Goal: Task Accomplishment & Management: Use online tool/utility

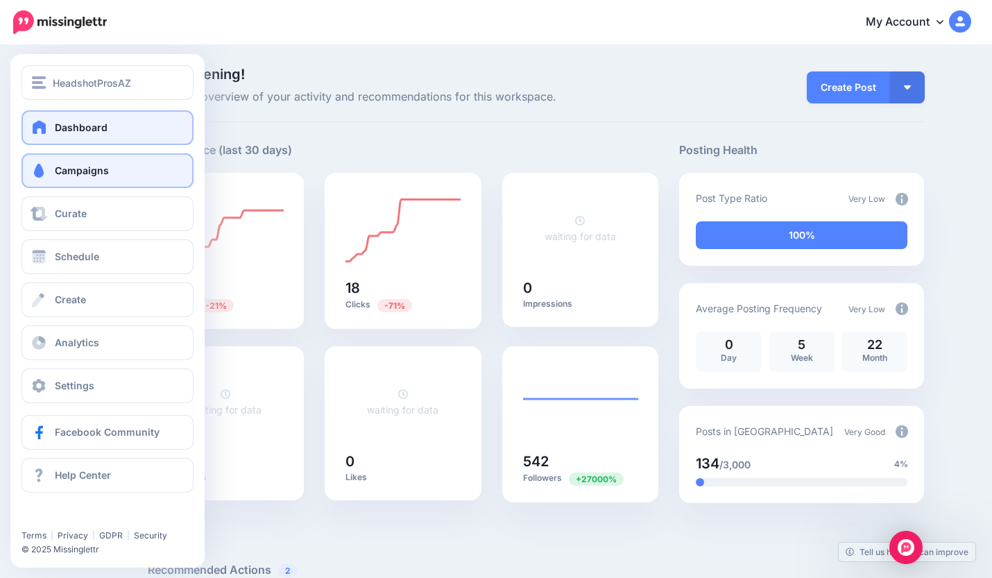
click at [76, 168] on span "Campaigns" at bounding box center [82, 170] width 54 height 12
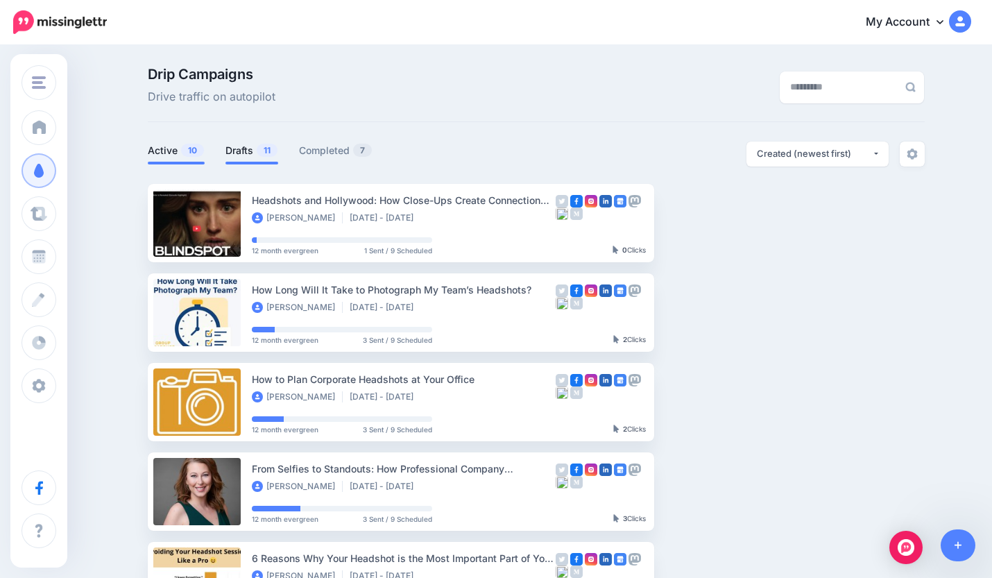
click at [241, 152] on link "Drafts 11" at bounding box center [251, 150] width 53 height 17
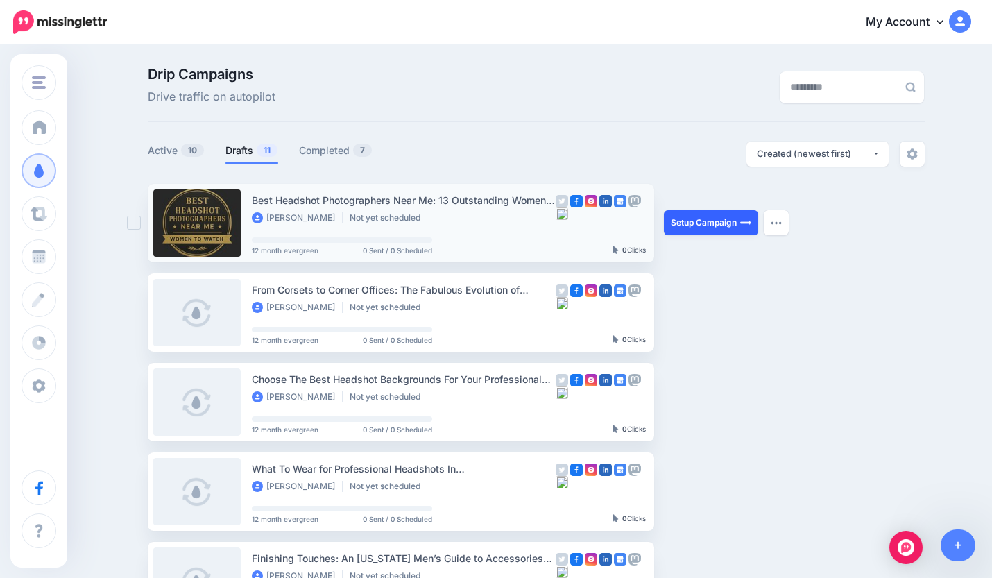
click at [728, 222] on link "Setup Campaign" at bounding box center [711, 222] width 94 height 25
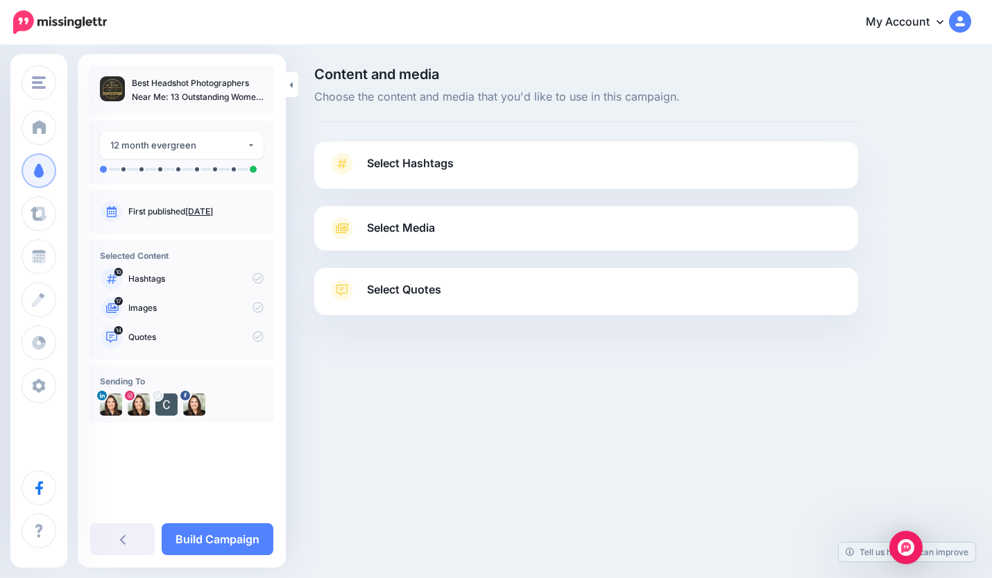
click at [391, 157] on span "Select Hashtags" at bounding box center [410, 163] width 87 height 19
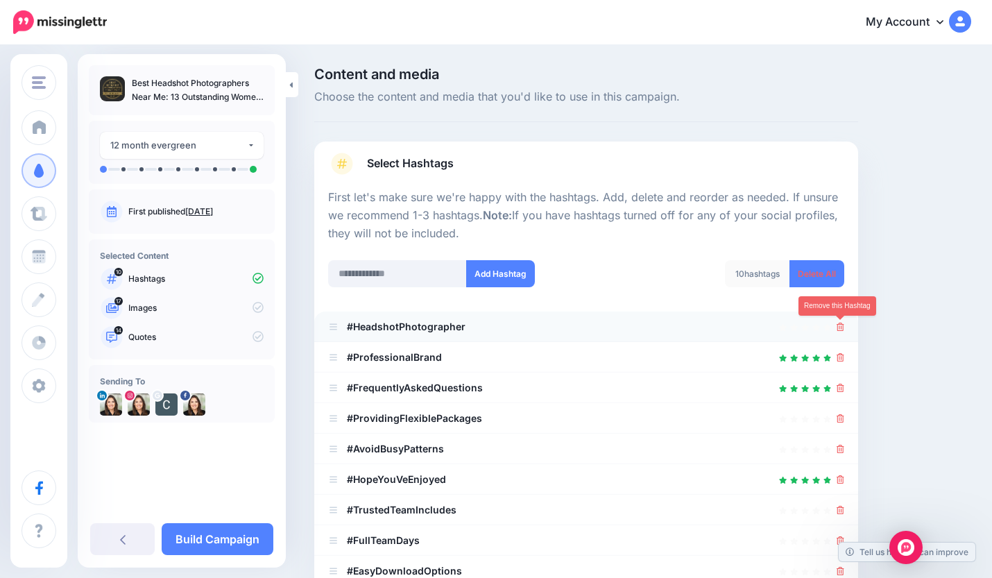
click at [839, 325] on icon at bounding box center [840, 327] width 8 height 8
click at [839, 327] on icon at bounding box center [840, 327] width 8 height 8
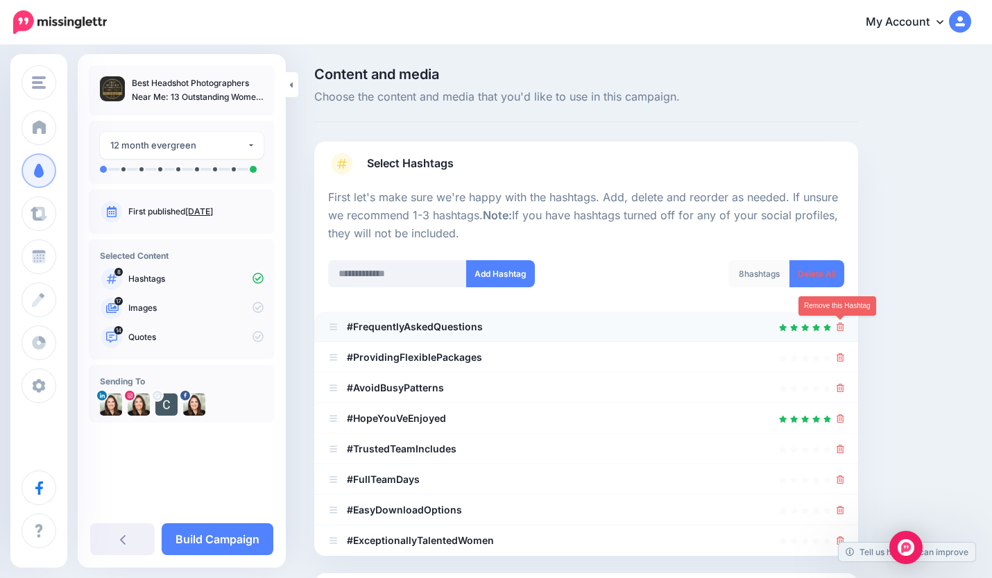
click at [841, 328] on icon at bounding box center [840, 327] width 8 height 8
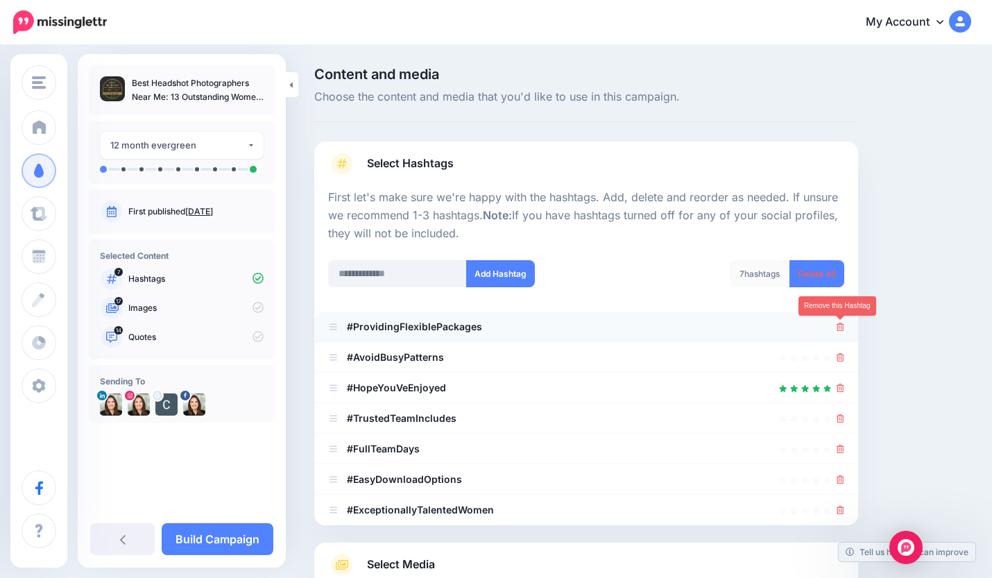
click at [839, 327] on icon at bounding box center [840, 327] width 8 height 8
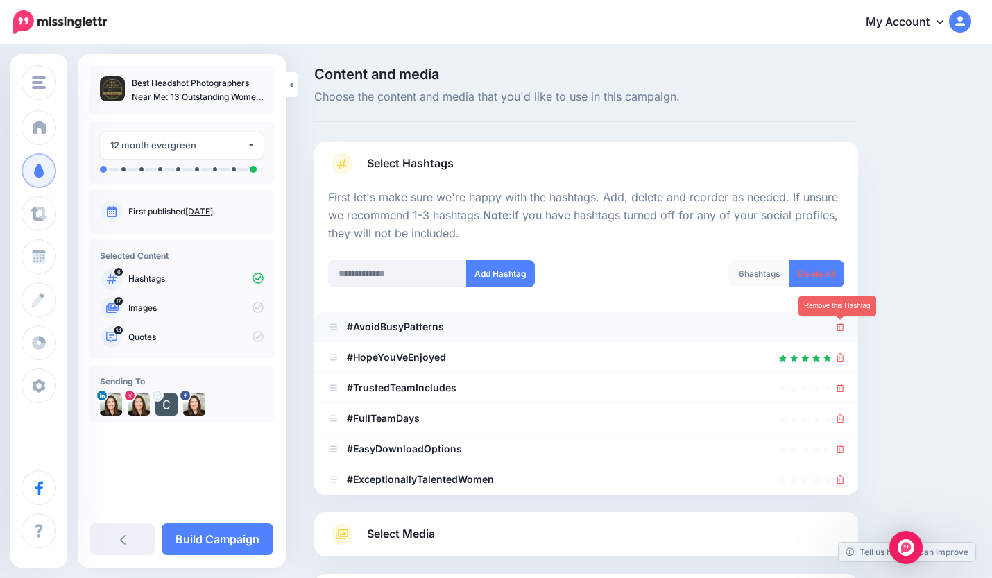
click at [839, 327] on icon at bounding box center [840, 327] width 8 height 8
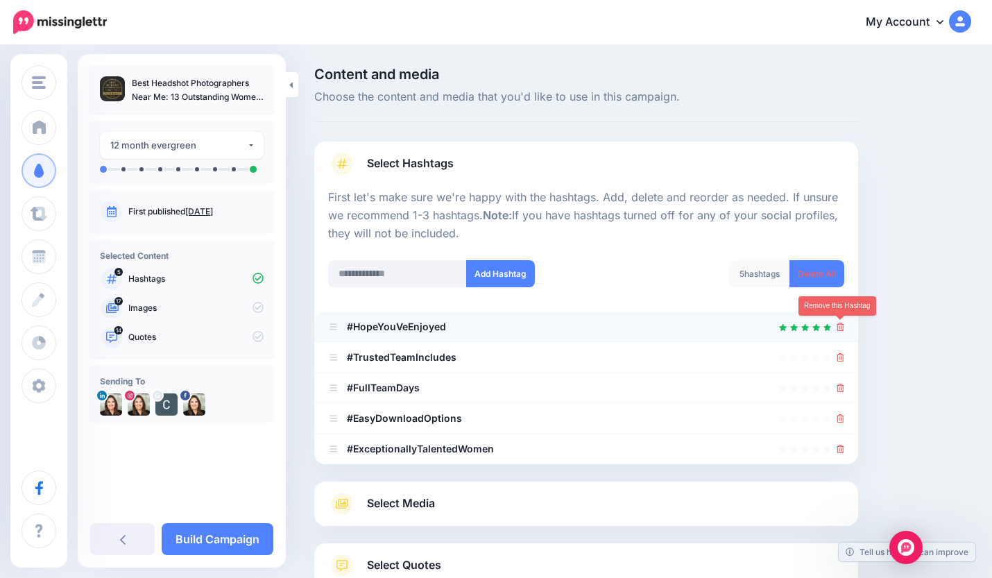
click at [839, 327] on icon at bounding box center [840, 327] width 8 height 8
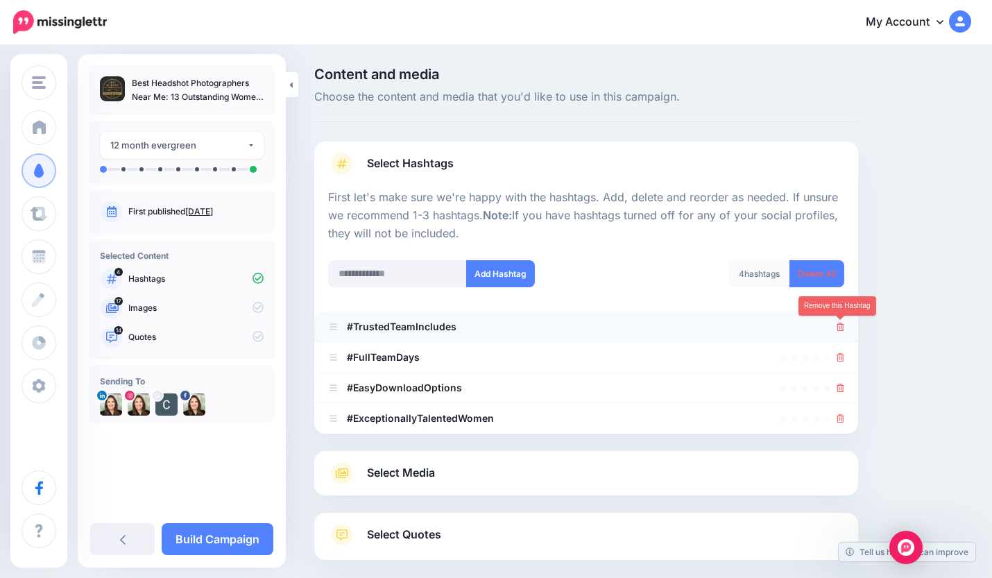
click at [841, 328] on icon at bounding box center [840, 327] width 8 height 8
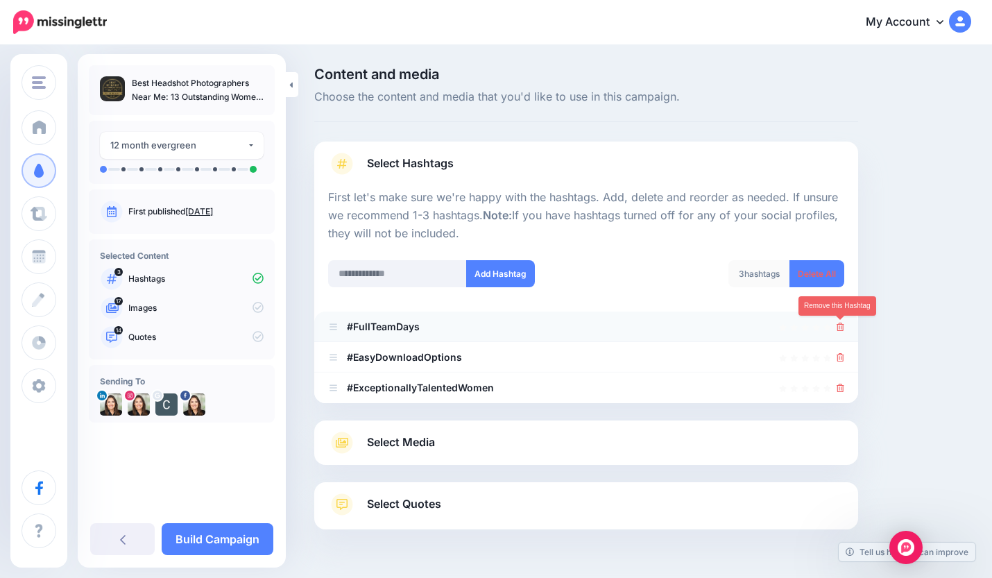
click at [840, 327] on icon at bounding box center [840, 327] width 8 height 8
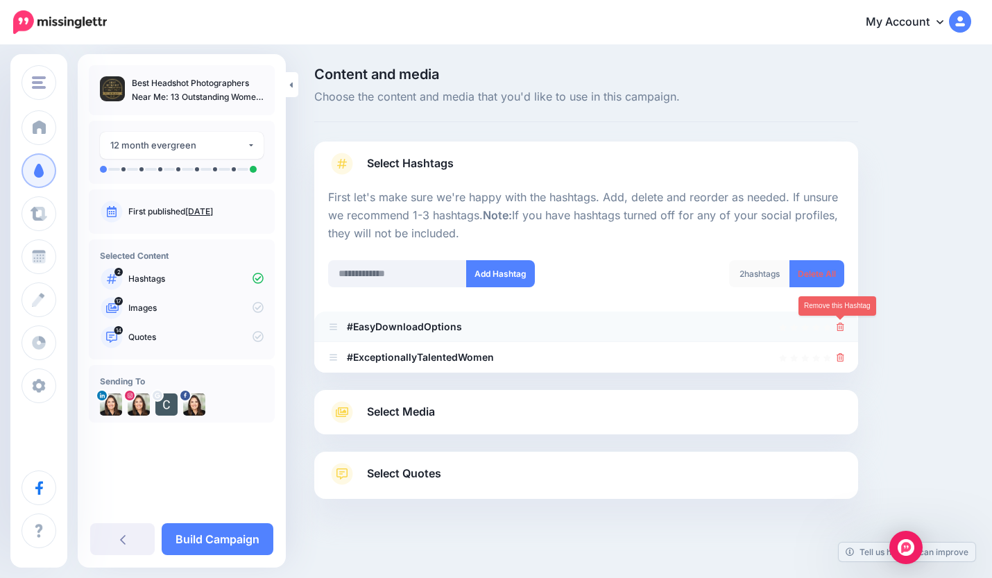
click at [839, 324] on icon at bounding box center [840, 327] width 8 height 8
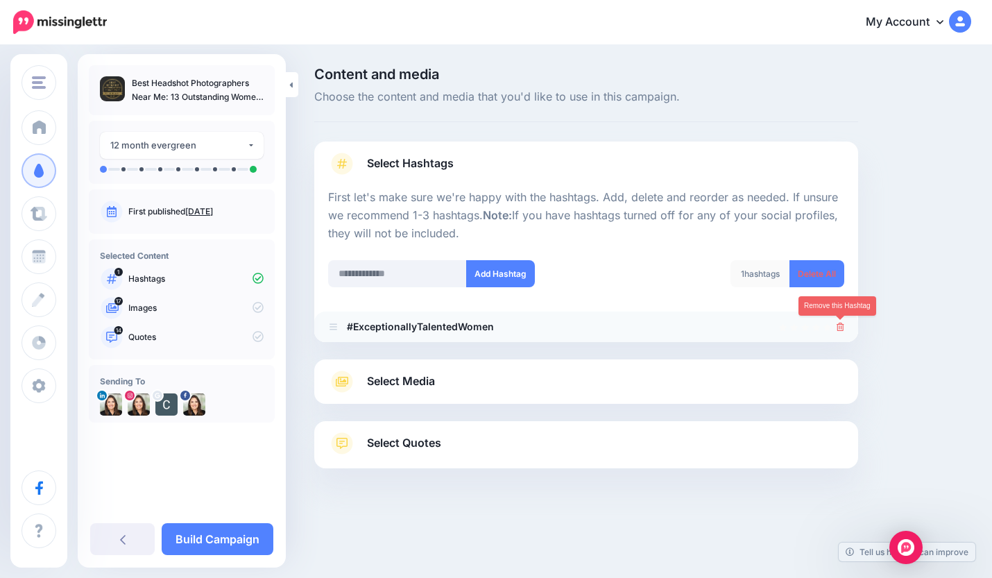
click at [839, 327] on icon at bounding box center [840, 327] width 8 height 8
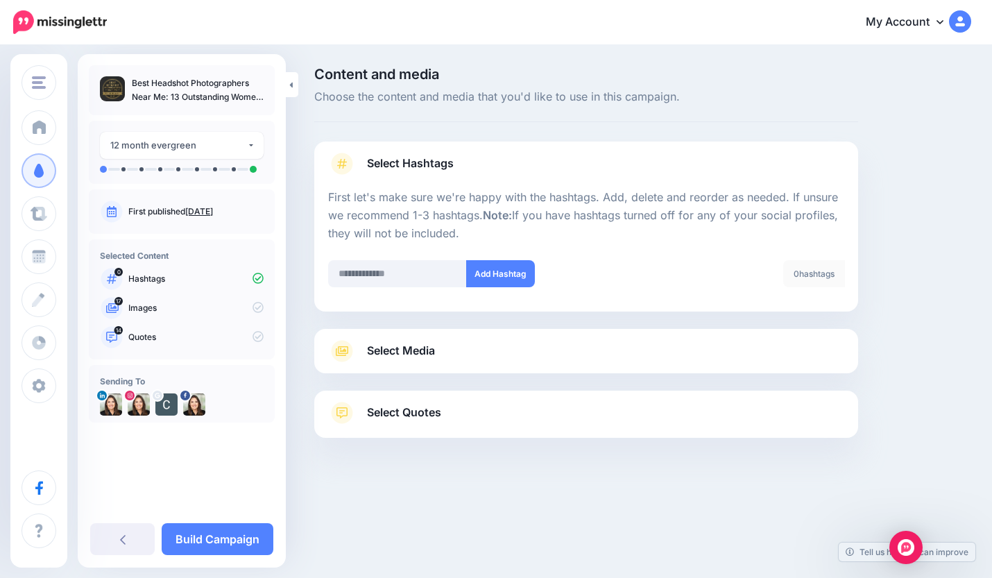
click at [386, 341] on span "Select Media" at bounding box center [401, 350] width 68 height 19
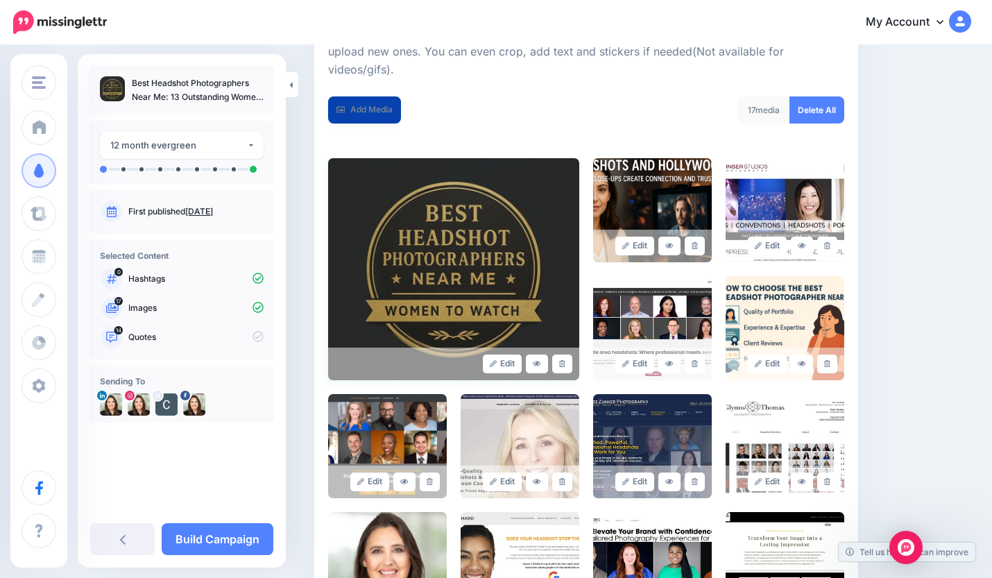
scroll to position [284, 0]
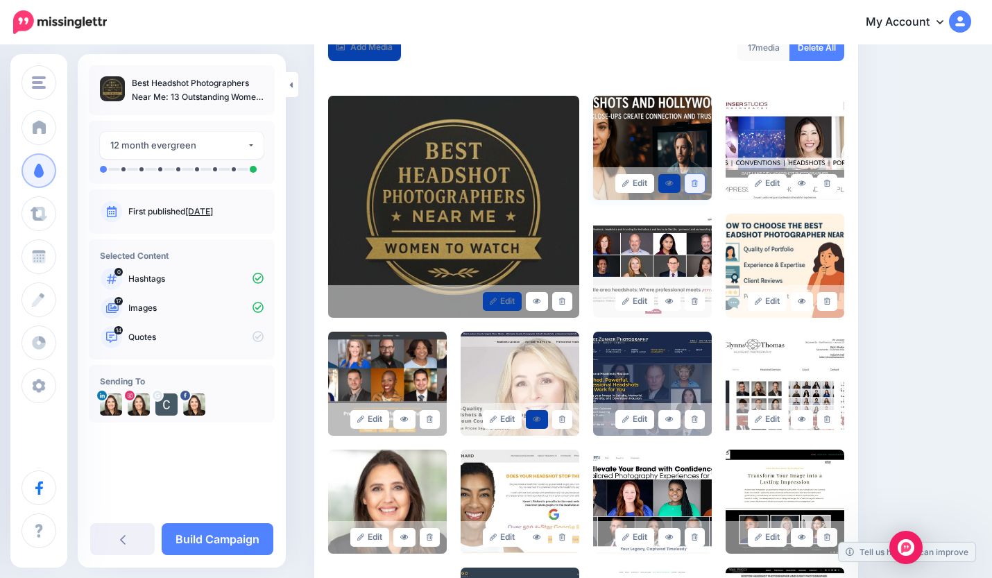
click at [693, 178] on link at bounding box center [695, 183] width 20 height 19
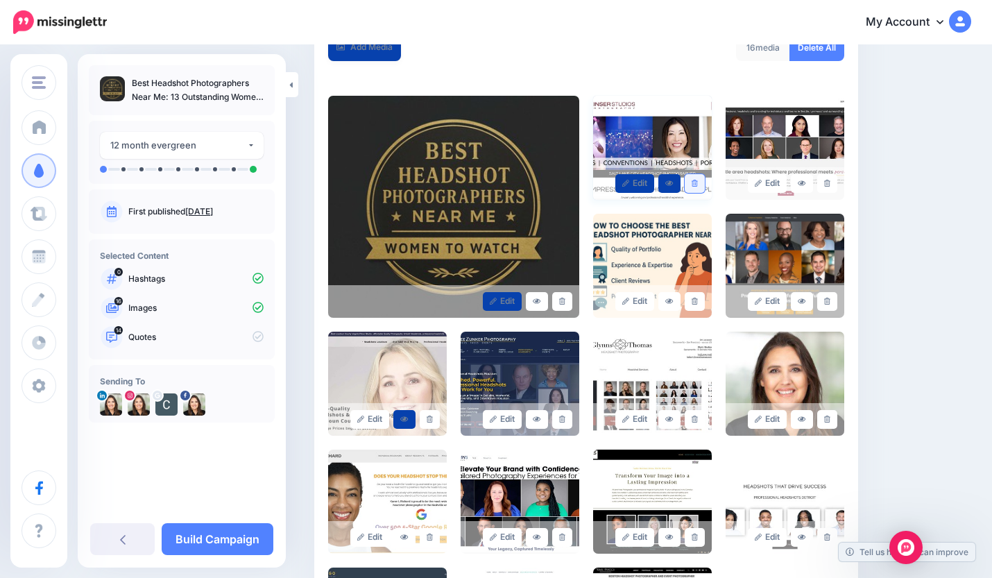
click at [694, 181] on icon at bounding box center [694, 184] width 6 height 8
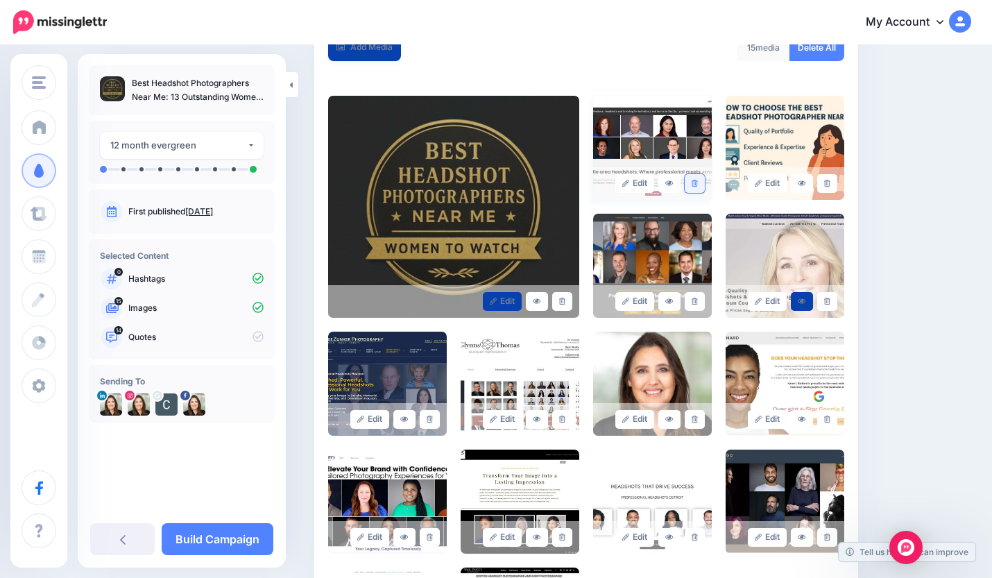
click at [693, 178] on link at bounding box center [695, 183] width 20 height 19
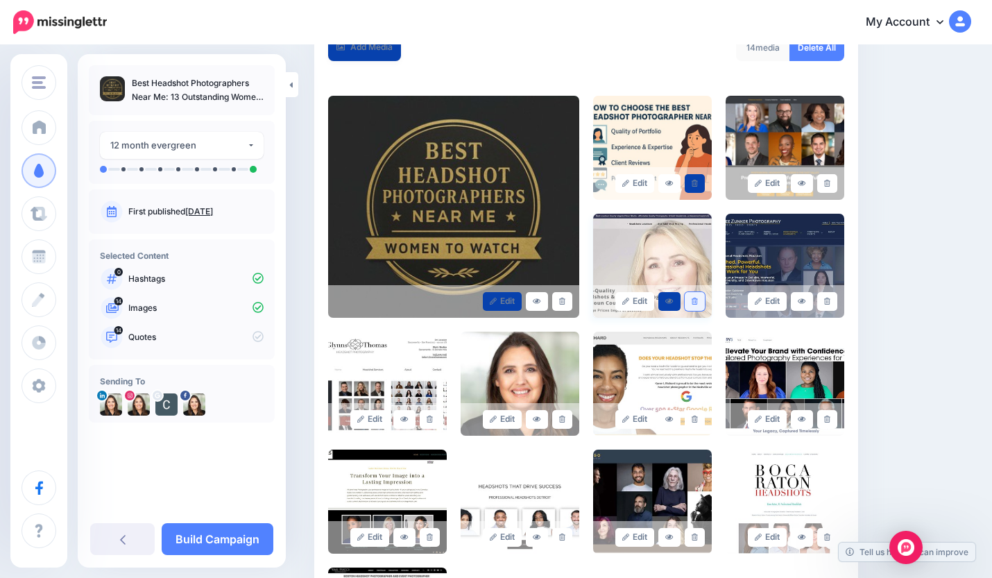
click at [693, 299] on icon at bounding box center [694, 302] width 6 height 8
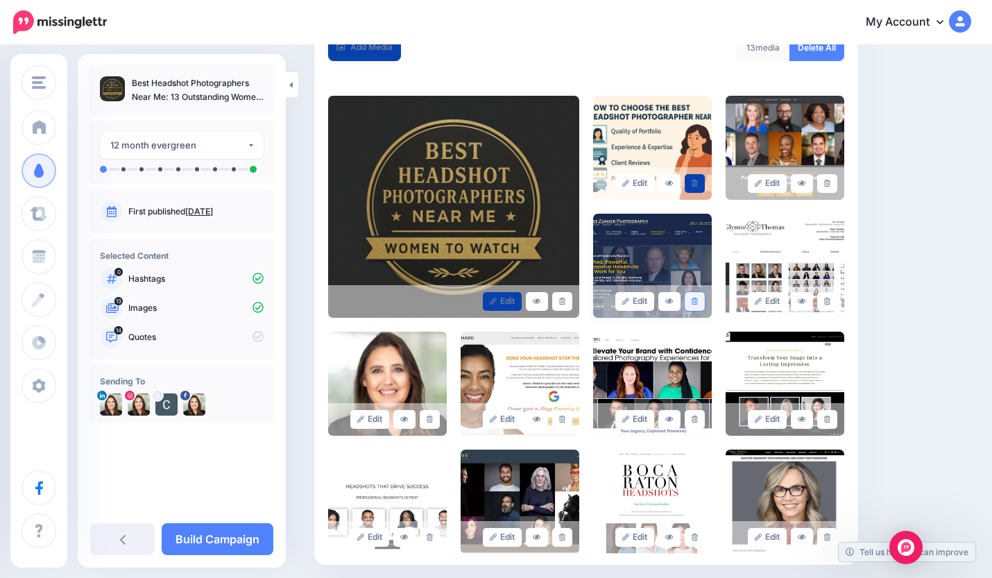
click at [691, 298] on icon at bounding box center [694, 302] width 6 height 8
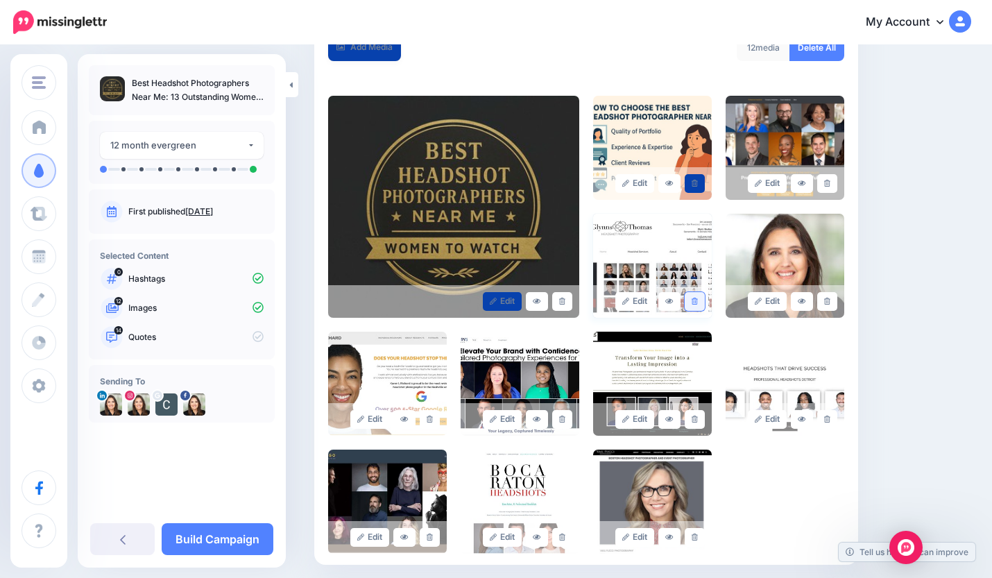
click at [694, 301] on icon at bounding box center [694, 302] width 6 height 8
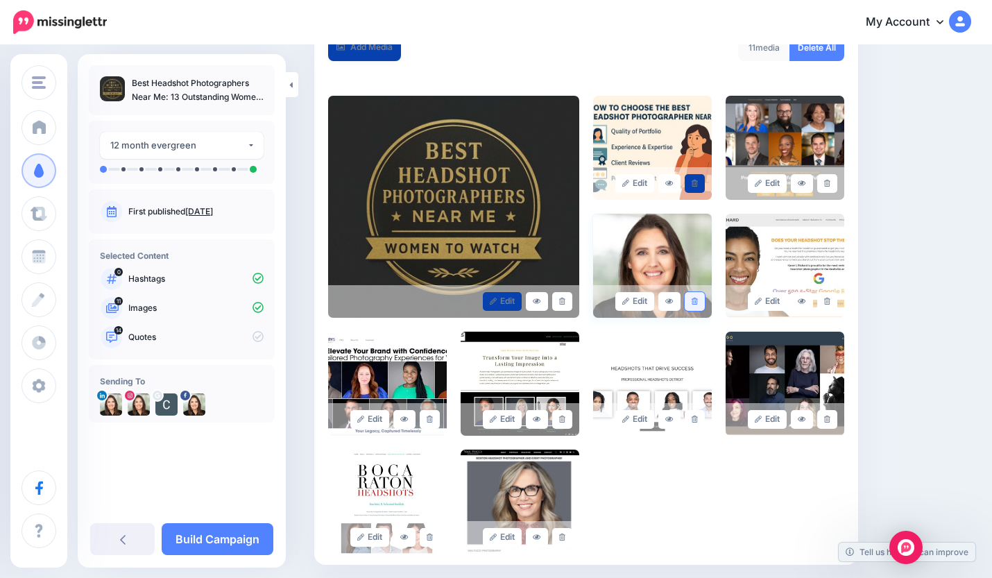
click at [693, 301] on icon at bounding box center [694, 302] width 6 height 8
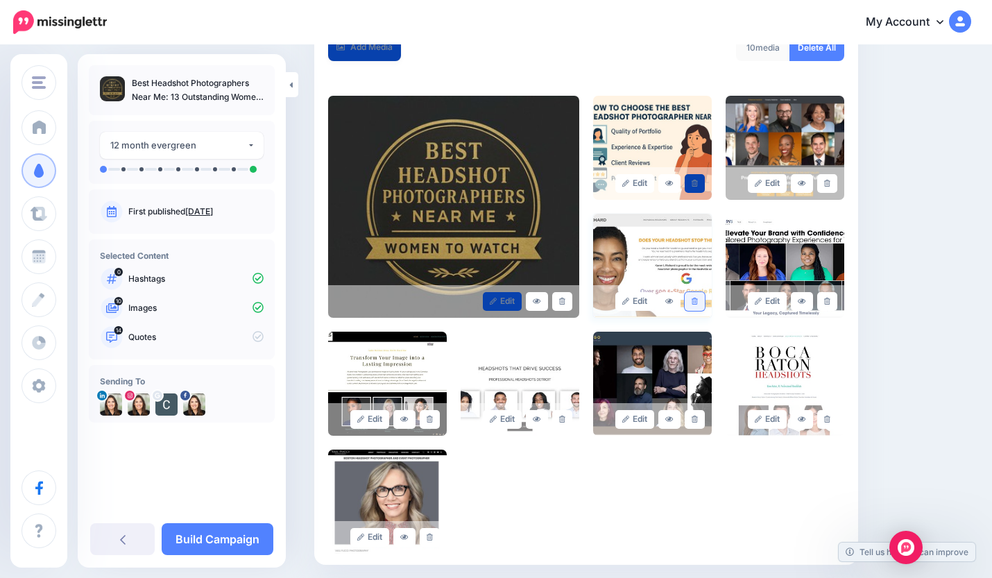
click at [695, 299] on icon at bounding box center [694, 302] width 6 height 8
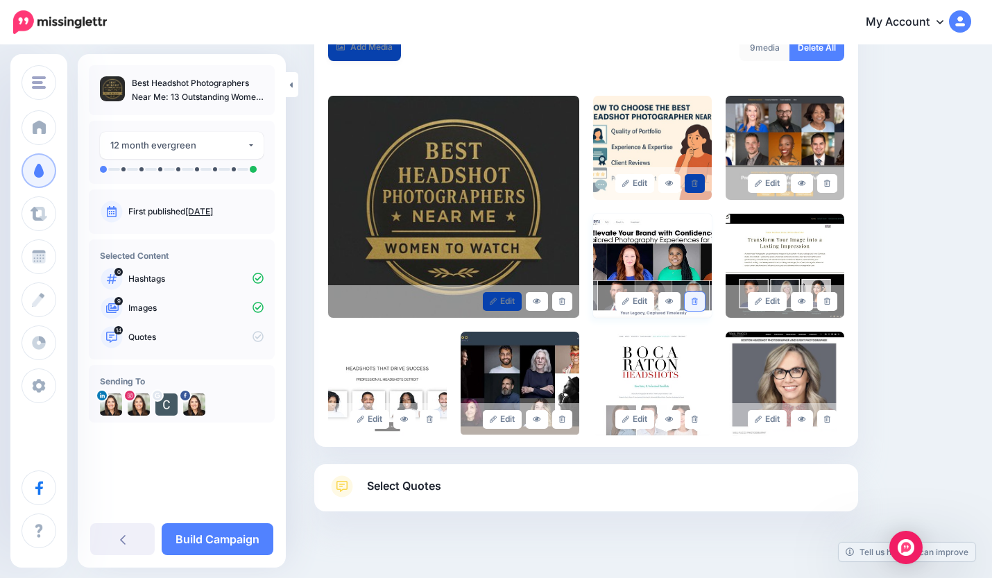
click at [695, 300] on icon at bounding box center [694, 302] width 6 height 8
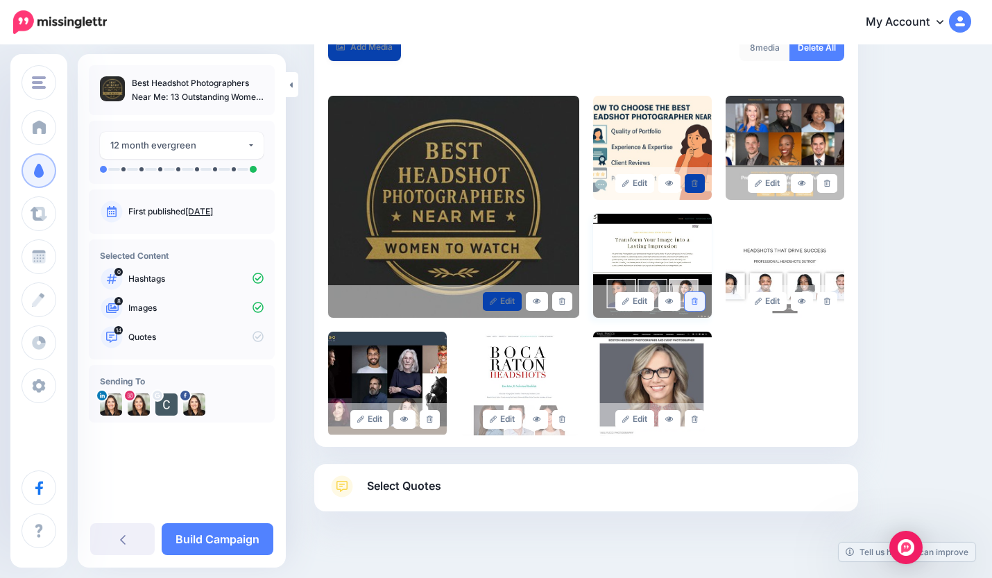
click at [694, 298] on icon at bounding box center [694, 302] width 6 height 8
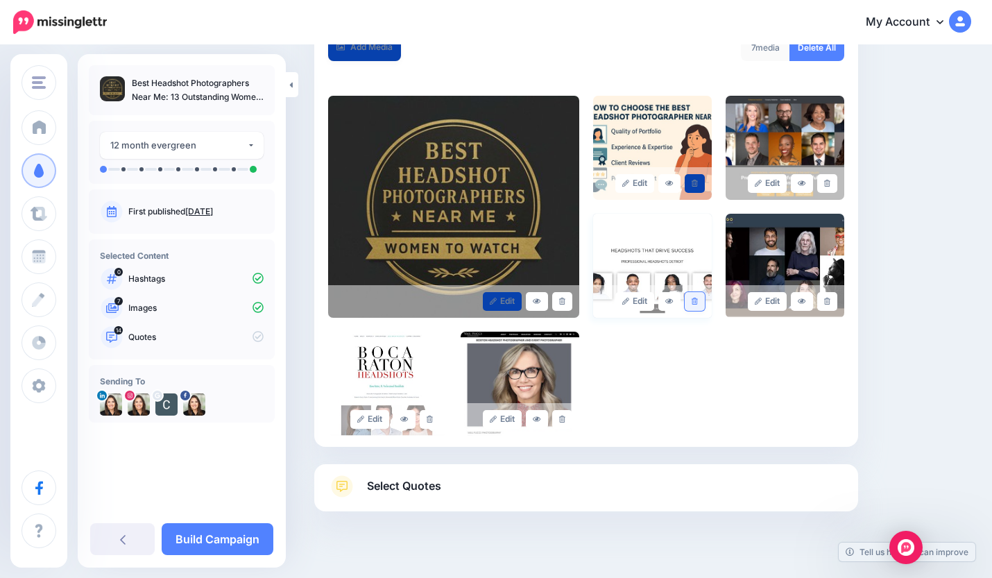
click at [693, 302] on icon at bounding box center [694, 302] width 6 height 8
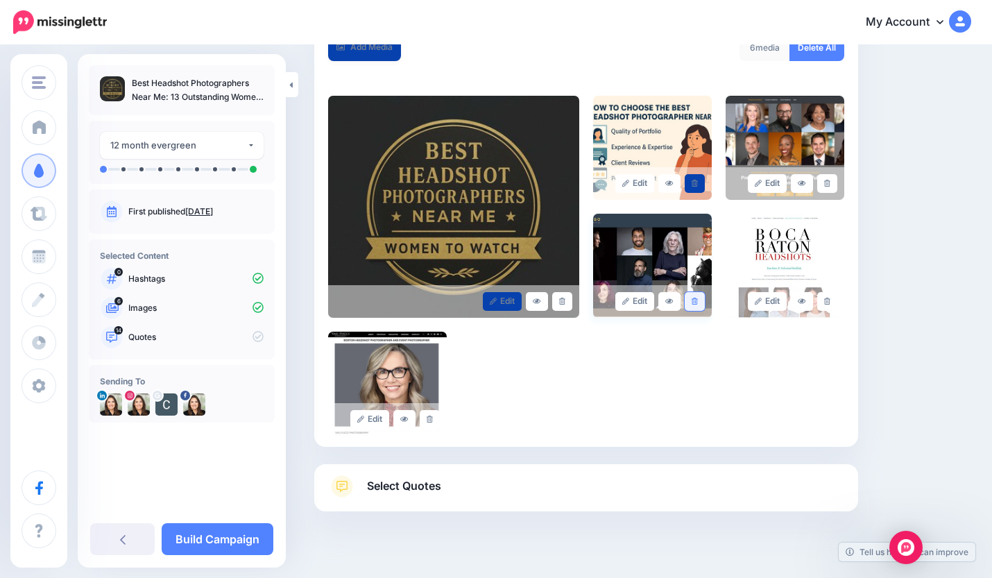
click at [693, 299] on icon at bounding box center [694, 302] width 6 height 8
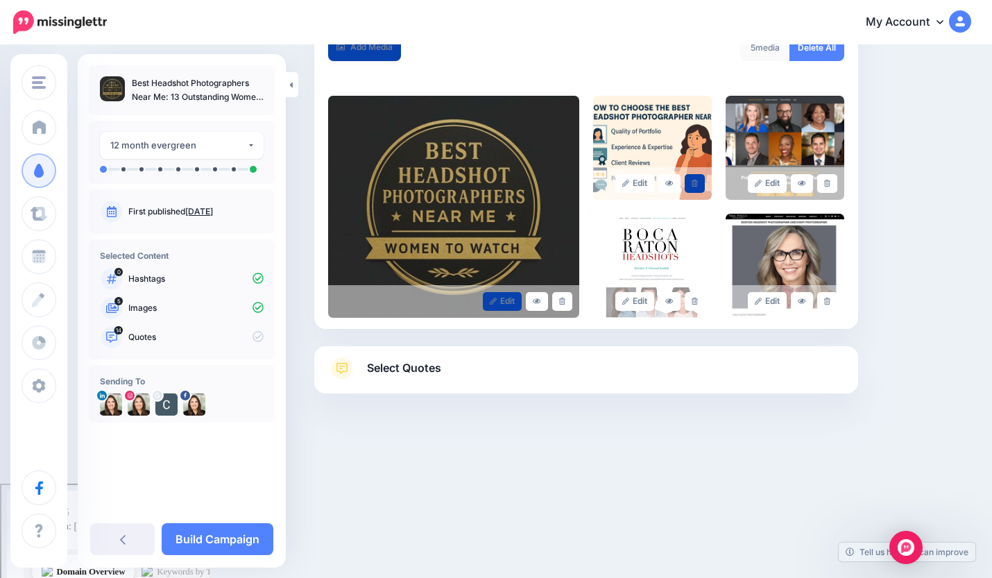
scroll to position [189, 0]
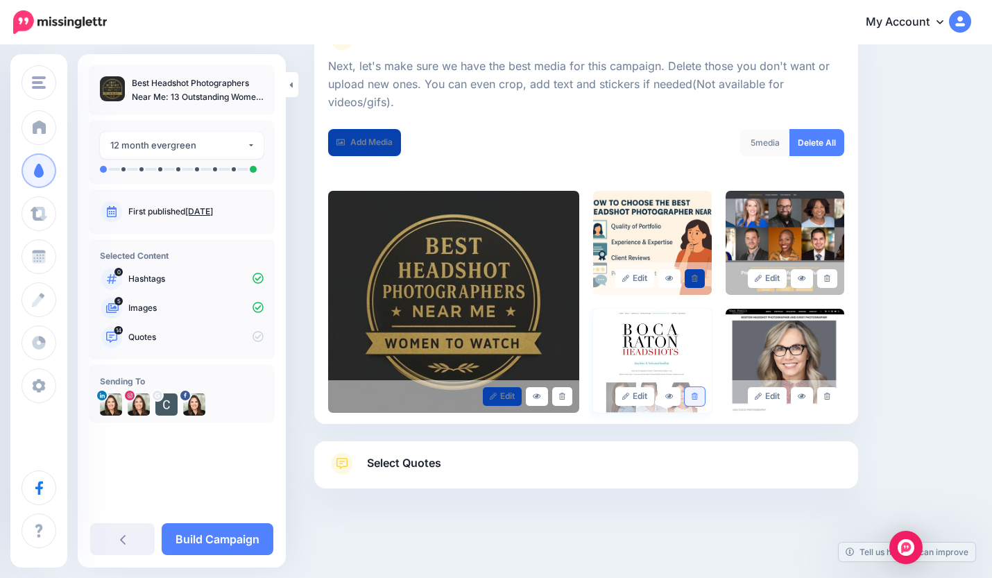
click at [694, 399] on icon at bounding box center [694, 397] width 6 height 8
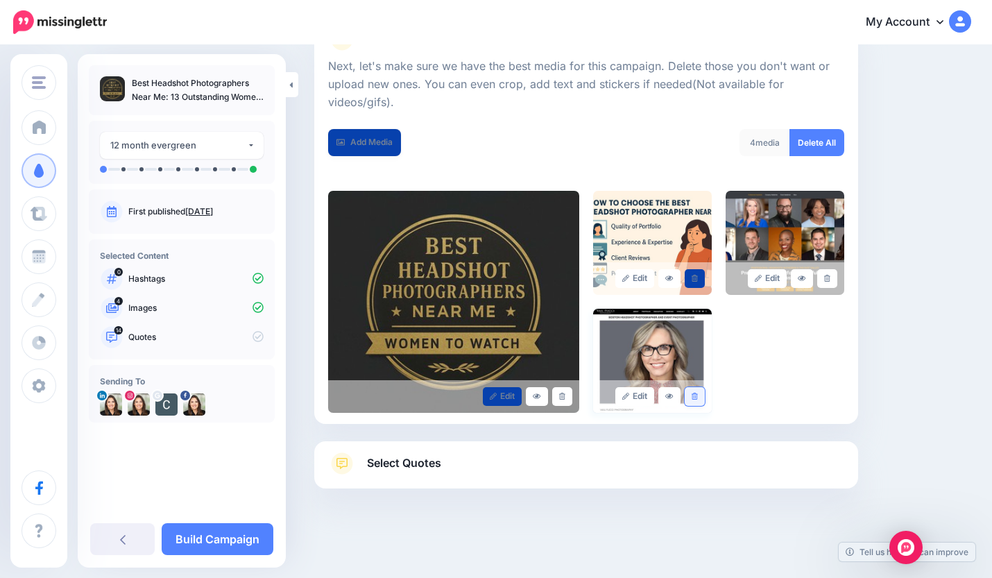
click at [695, 397] on icon at bounding box center [694, 397] width 6 height 8
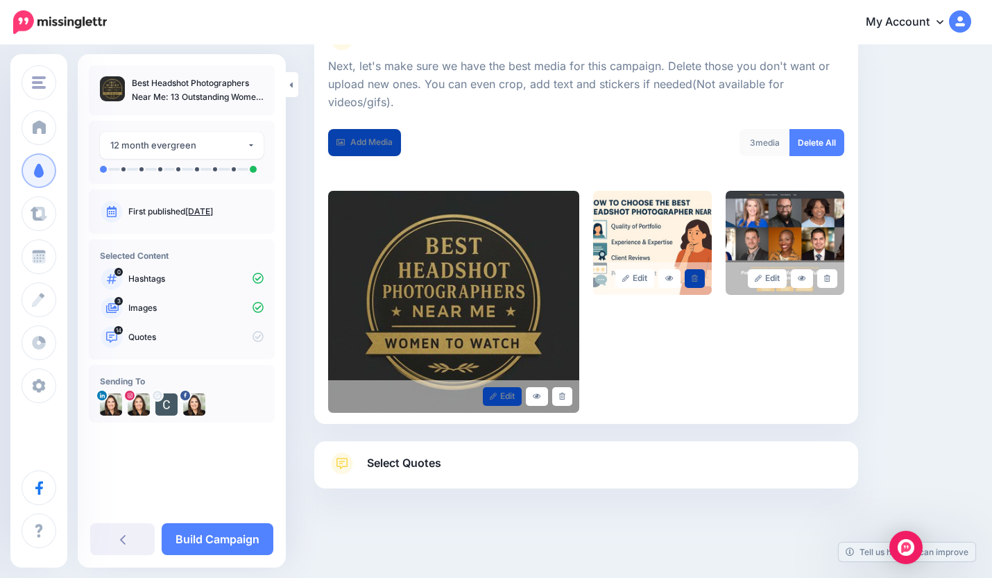
click at [404, 462] on span "Select Quotes" at bounding box center [404, 463] width 74 height 19
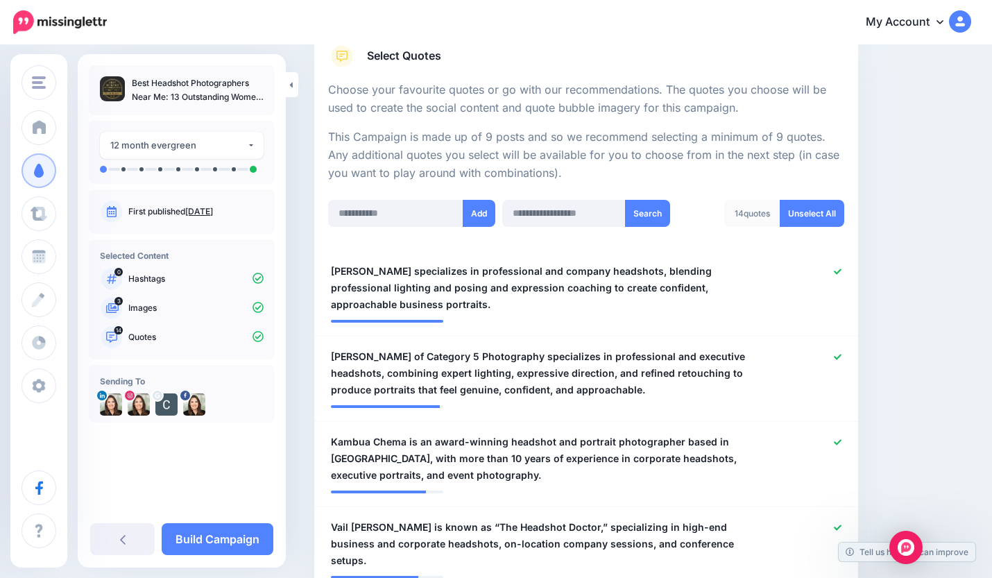
scroll to position [246, 0]
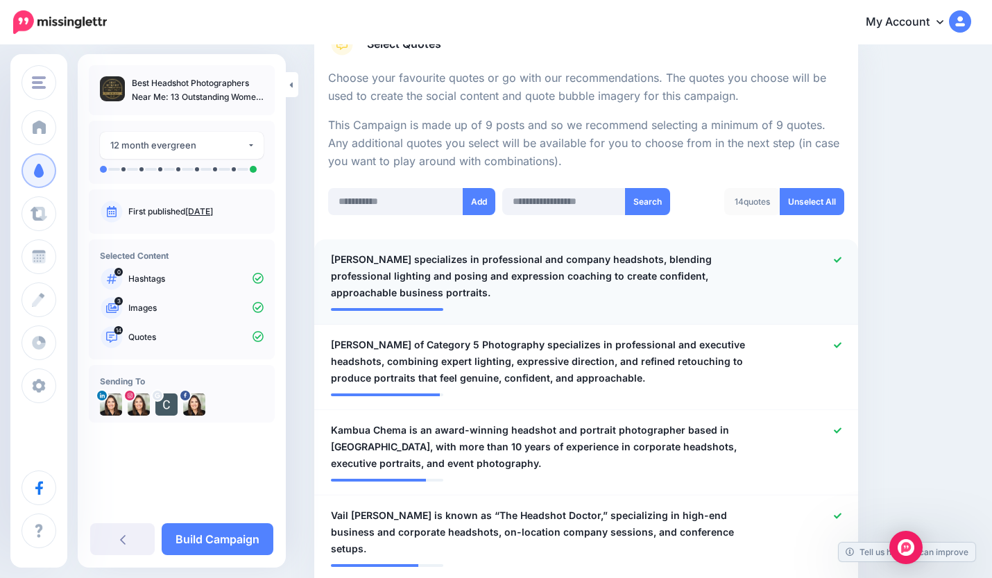
click at [836, 258] on icon at bounding box center [838, 260] width 8 height 8
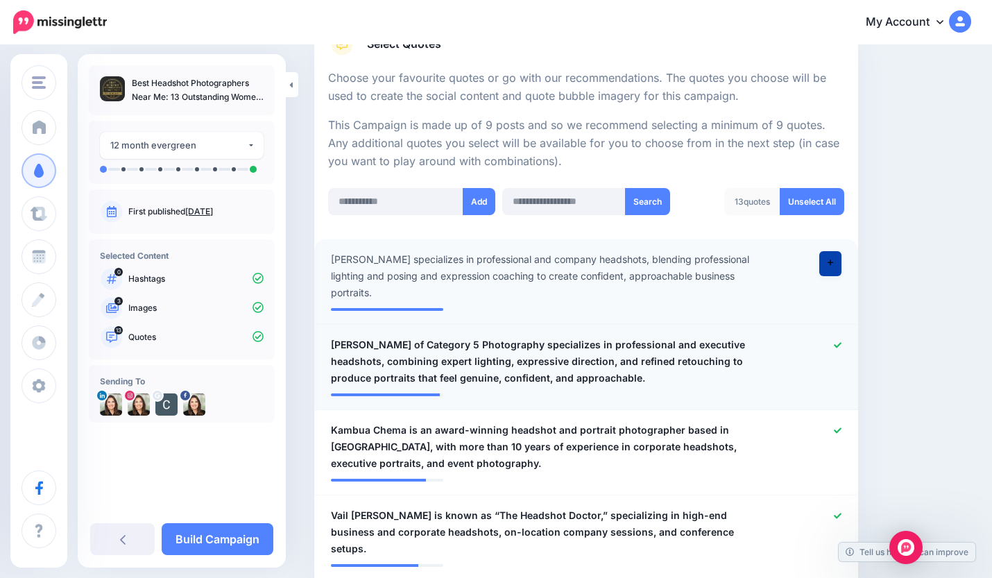
click at [838, 341] on icon at bounding box center [838, 345] width 8 height 8
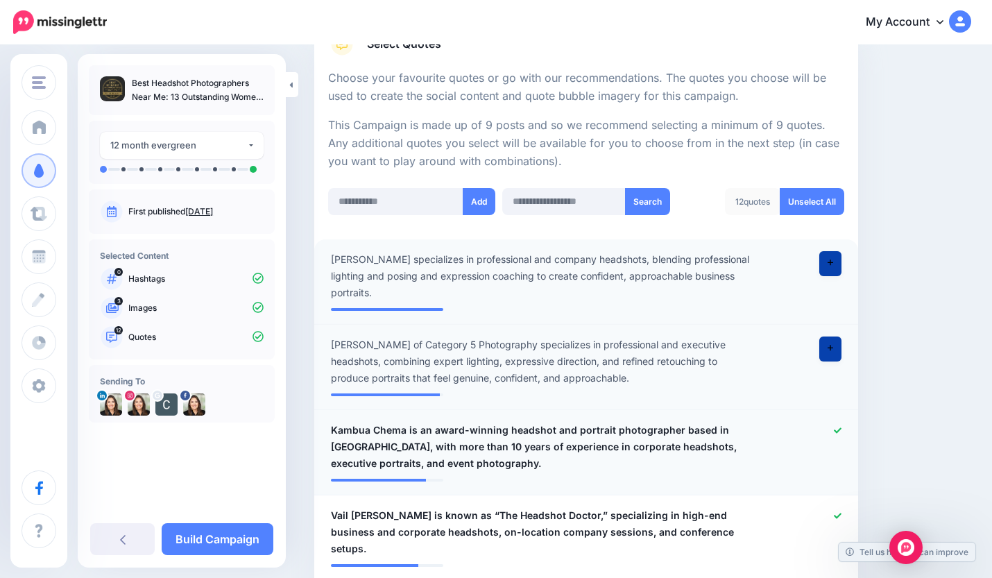
click at [837, 427] on icon at bounding box center [838, 431] width 8 height 8
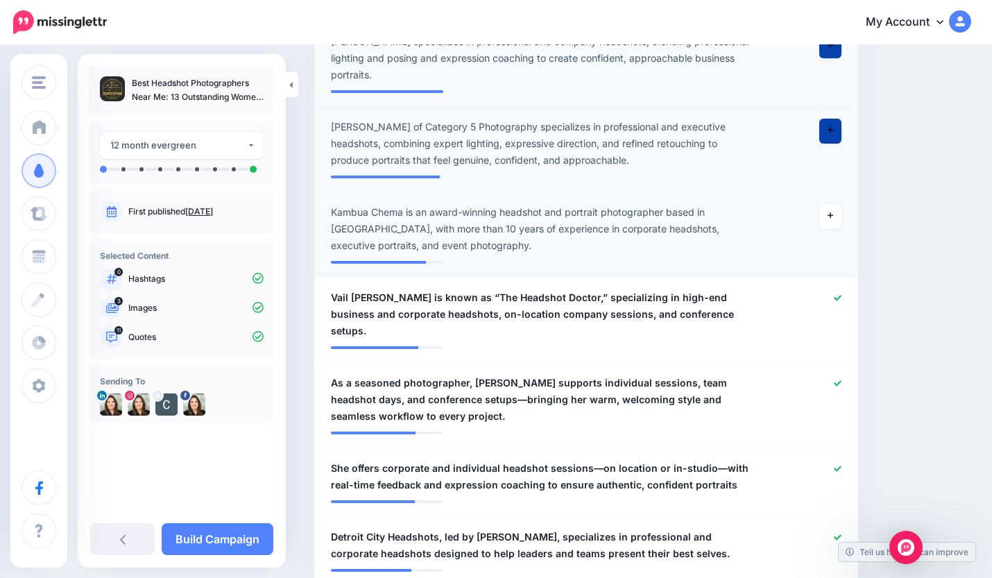
scroll to position [468, 0]
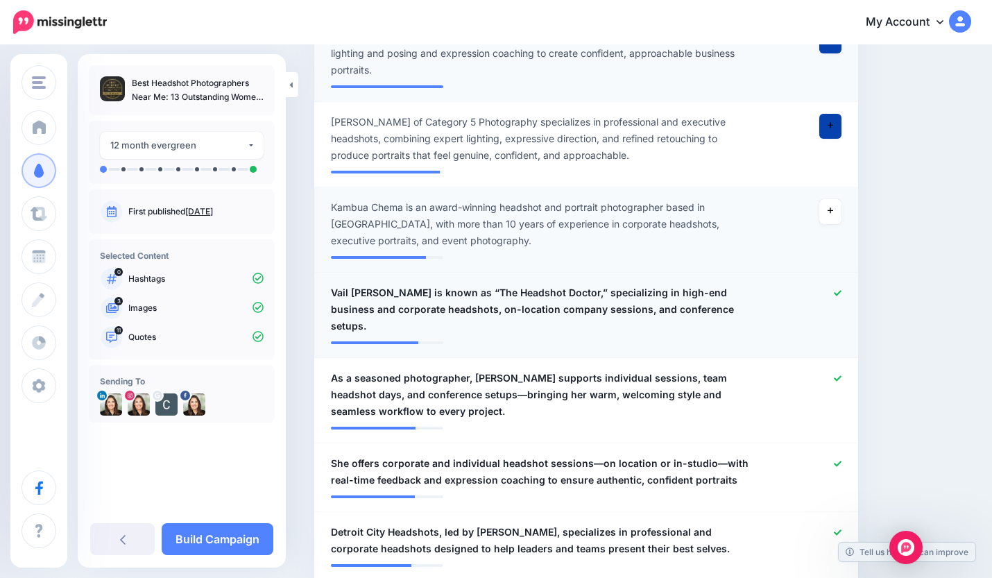
click at [836, 289] on icon at bounding box center [838, 293] width 8 height 8
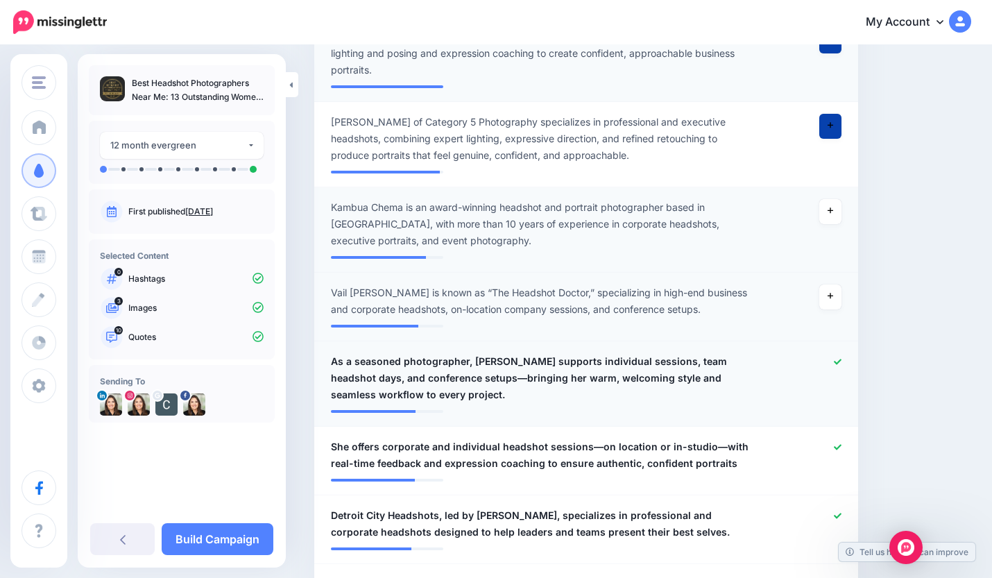
click at [836, 358] on icon at bounding box center [838, 362] width 8 height 8
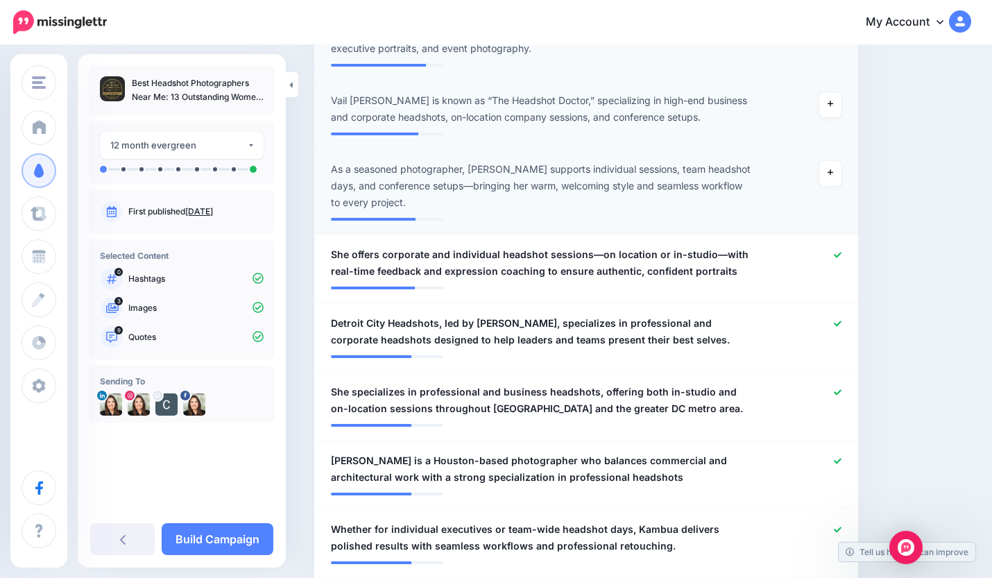
scroll to position [679, 0]
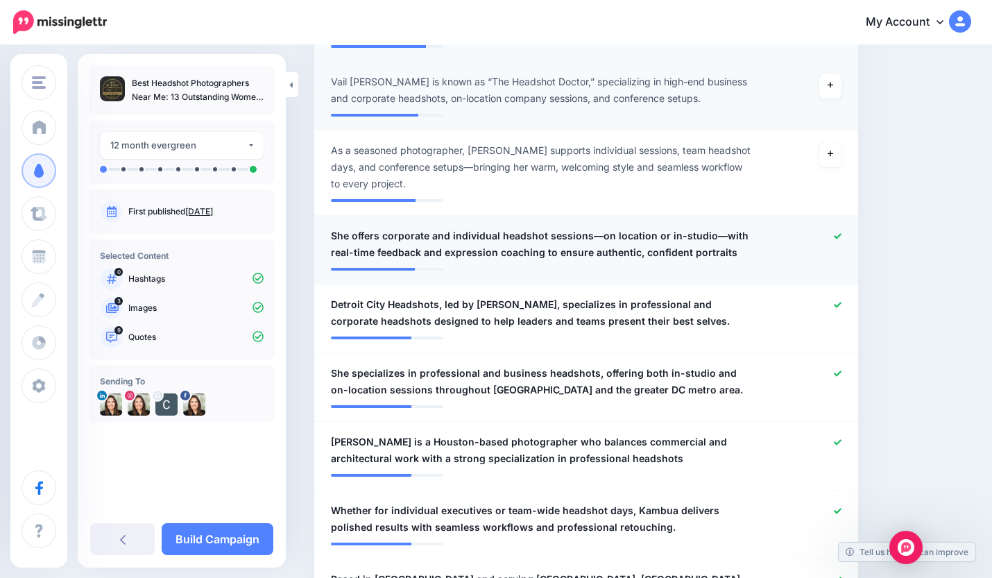
click at [837, 233] on icon at bounding box center [838, 236] width 8 height 6
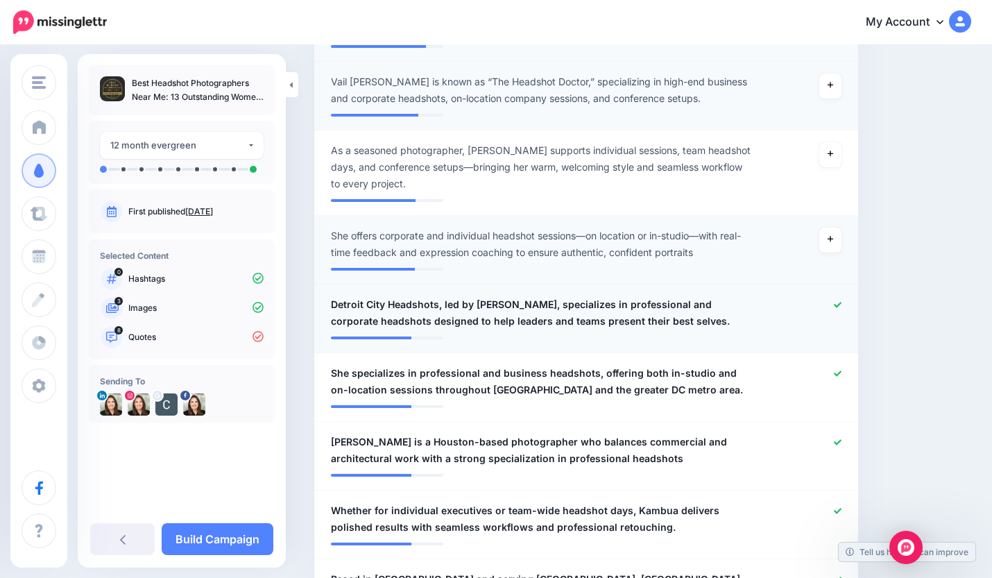
click at [837, 301] on icon at bounding box center [838, 305] width 8 height 8
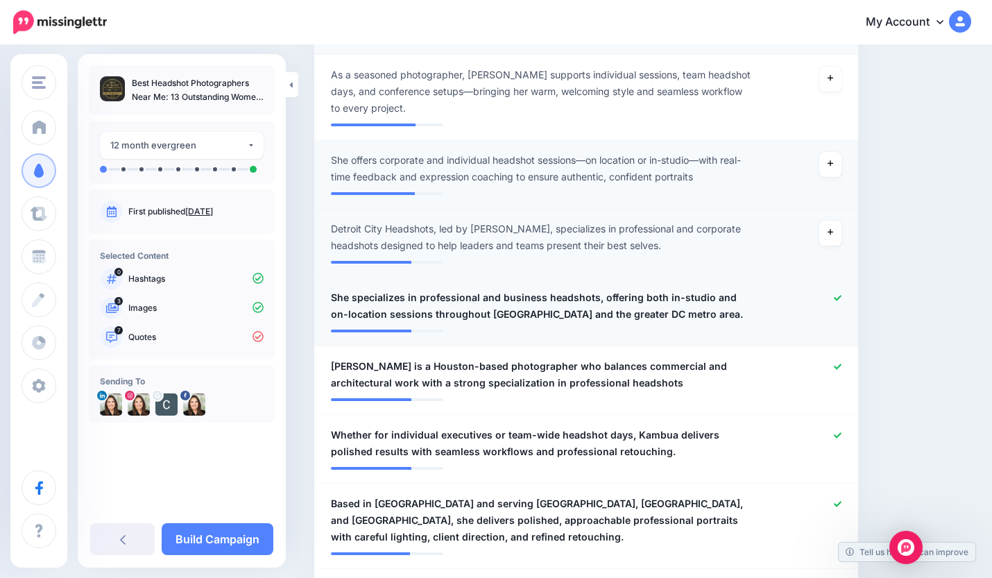
scroll to position [760, 0]
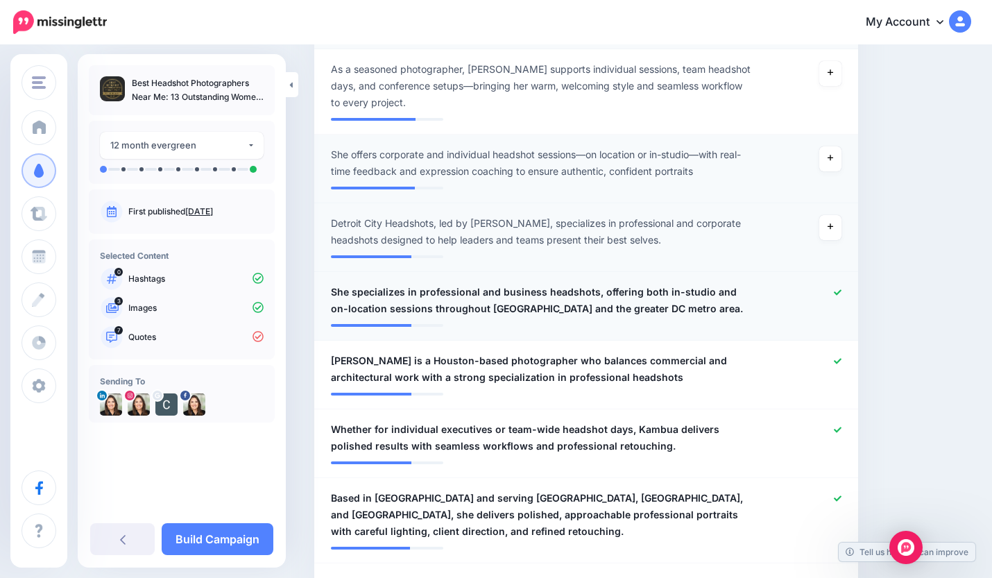
click at [832, 284] on div at bounding box center [807, 300] width 89 height 33
click at [839, 357] on icon at bounding box center [838, 361] width 8 height 8
click at [839, 289] on icon at bounding box center [838, 292] width 8 height 6
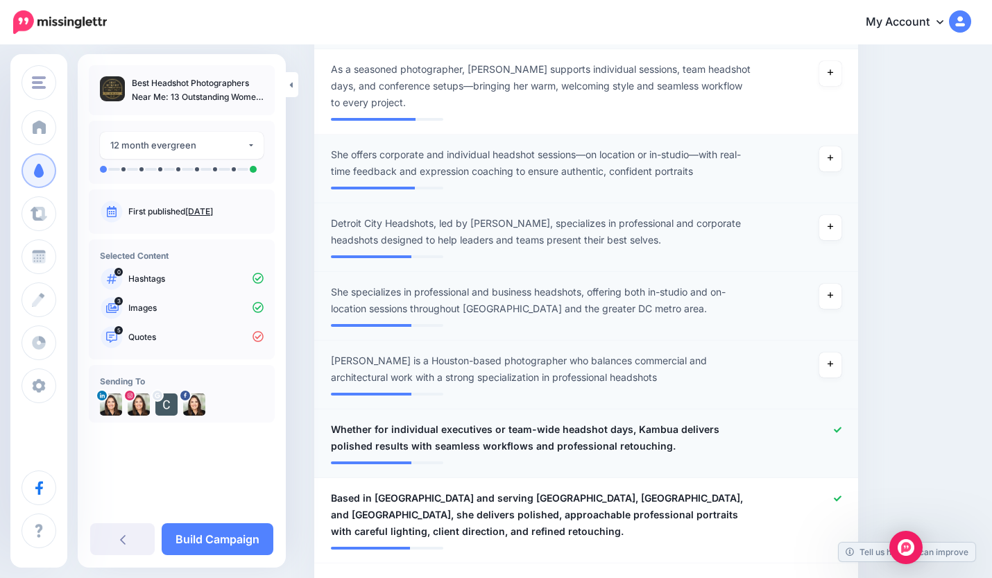
click at [838, 426] on icon at bounding box center [838, 430] width 8 height 8
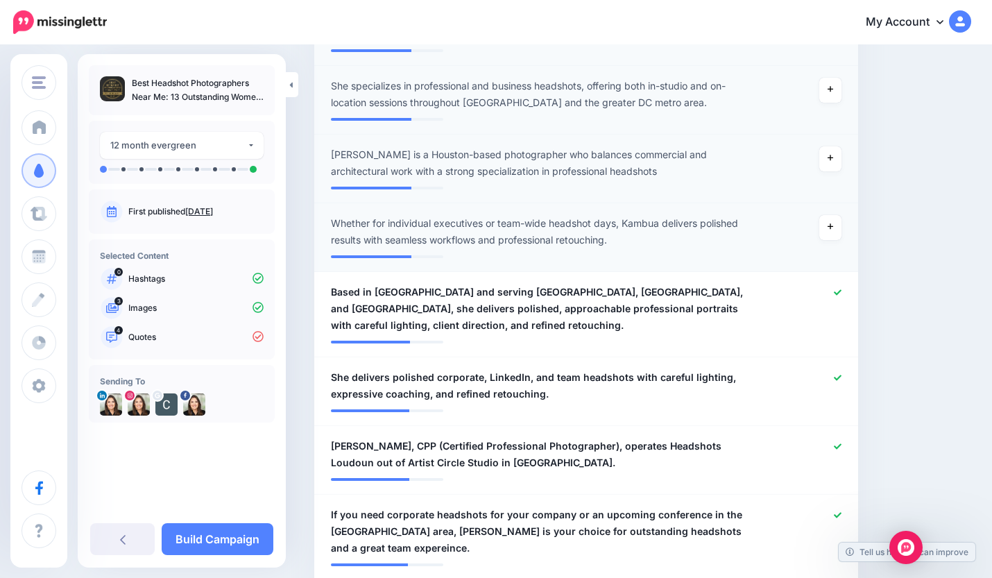
scroll to position [973, 0]
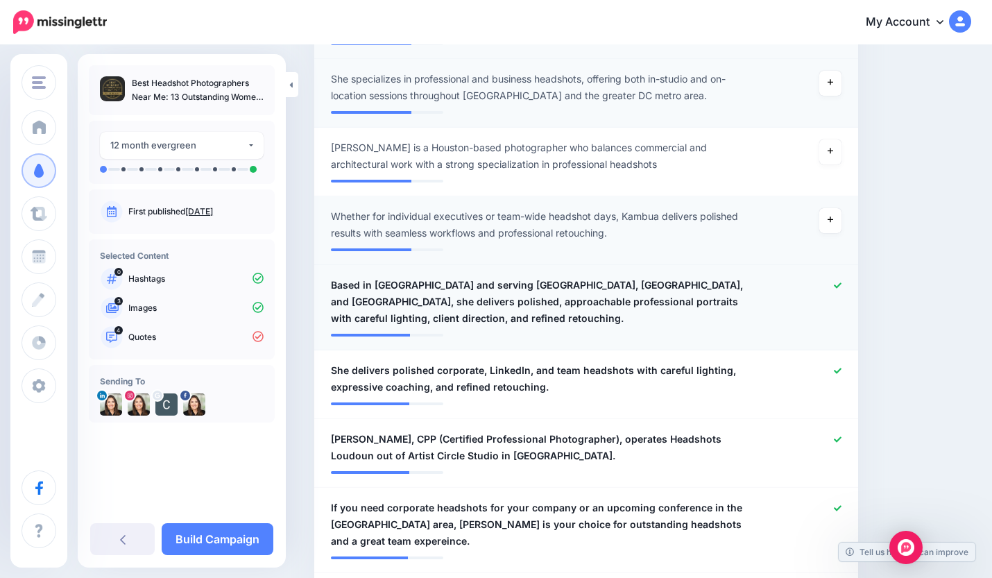
click at [836, 282] on icon at bounding box center [838, 286] width 8 height 8
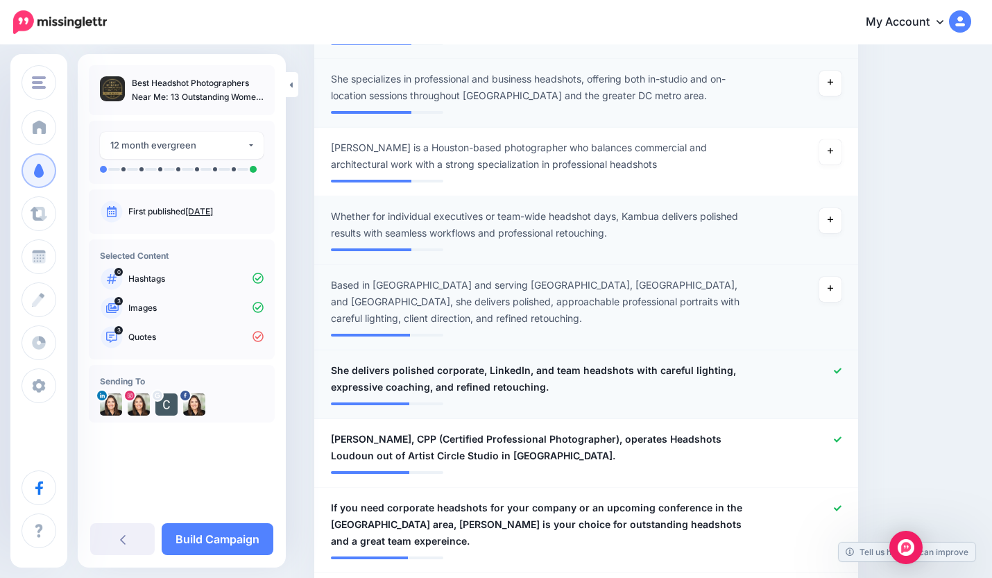
click at [838, 367] on icon at bounding box center [838, 371] width 8 height 8
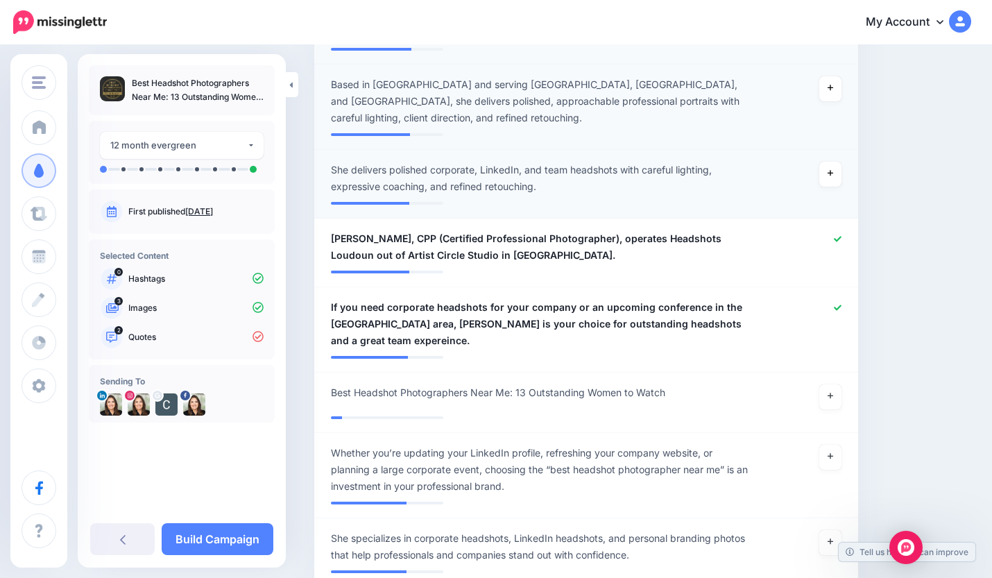
scroll to position [1185, 0]
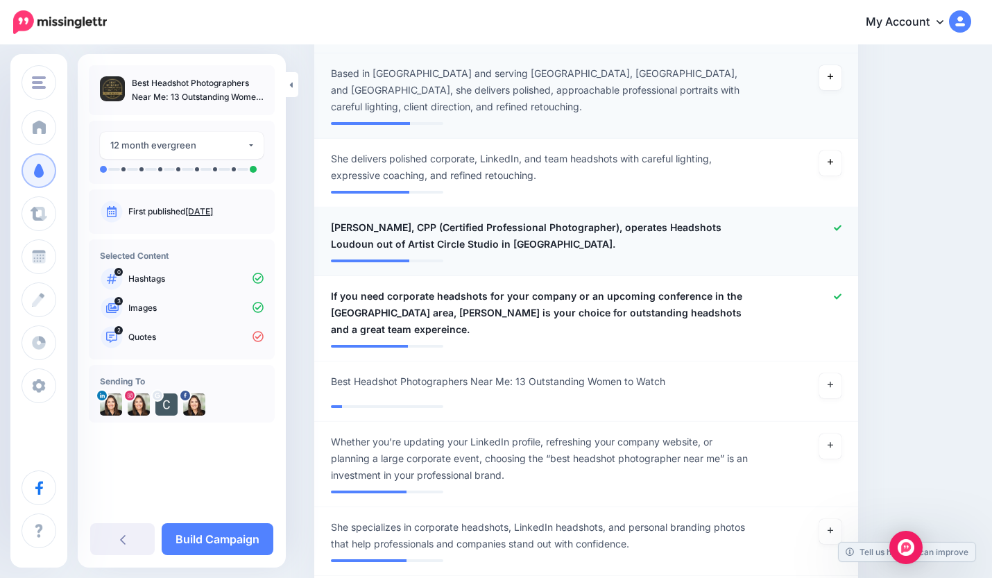
click at [839, 224] on icon at bounding box center [838, 228] width 8 height 8
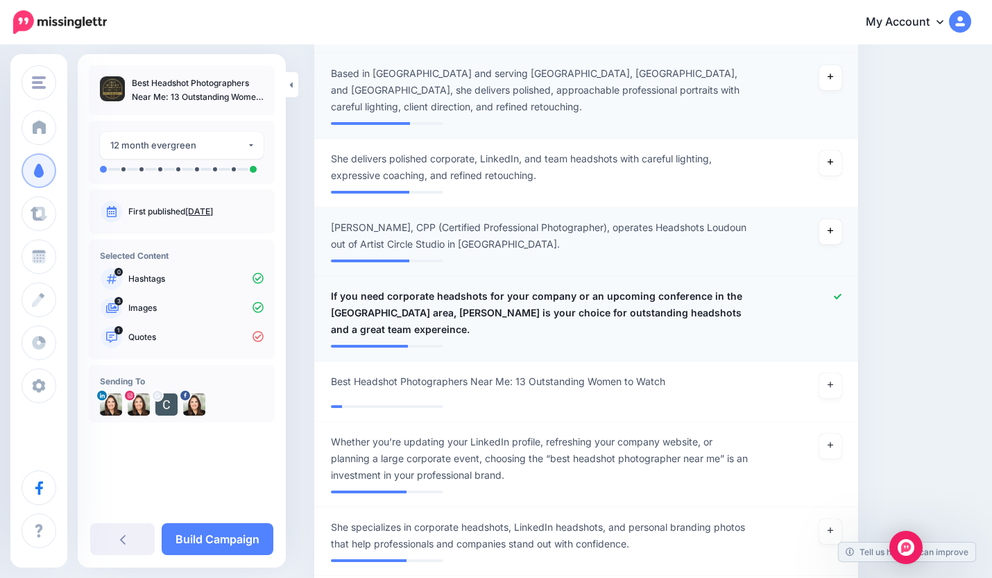
click at [834, 293] on icon at bounding box center [838, 297] width 8 height 8
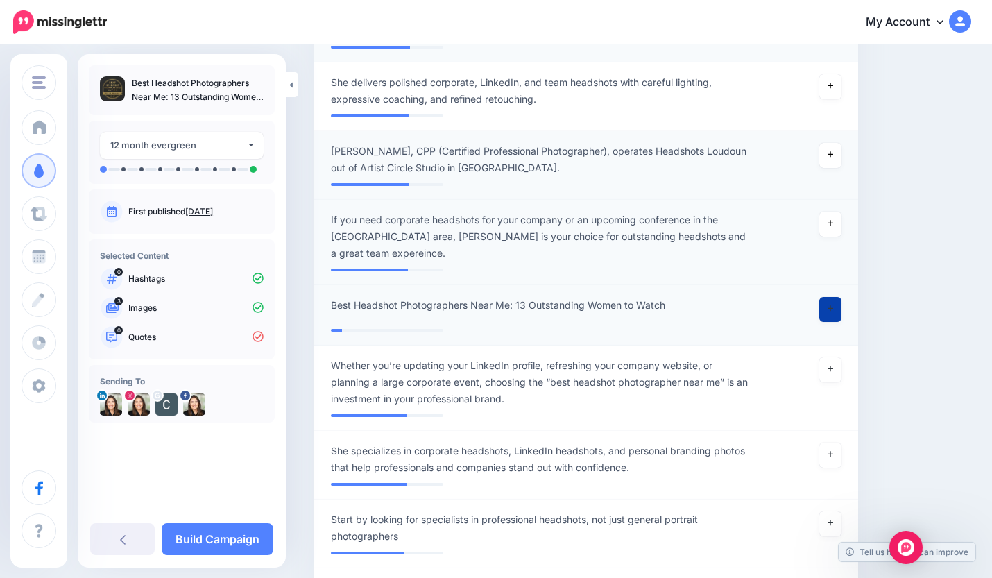
scroll to position [1263, 0]
click at [830, 304] on icon at bounding box center [830, 307] width 6 height 6
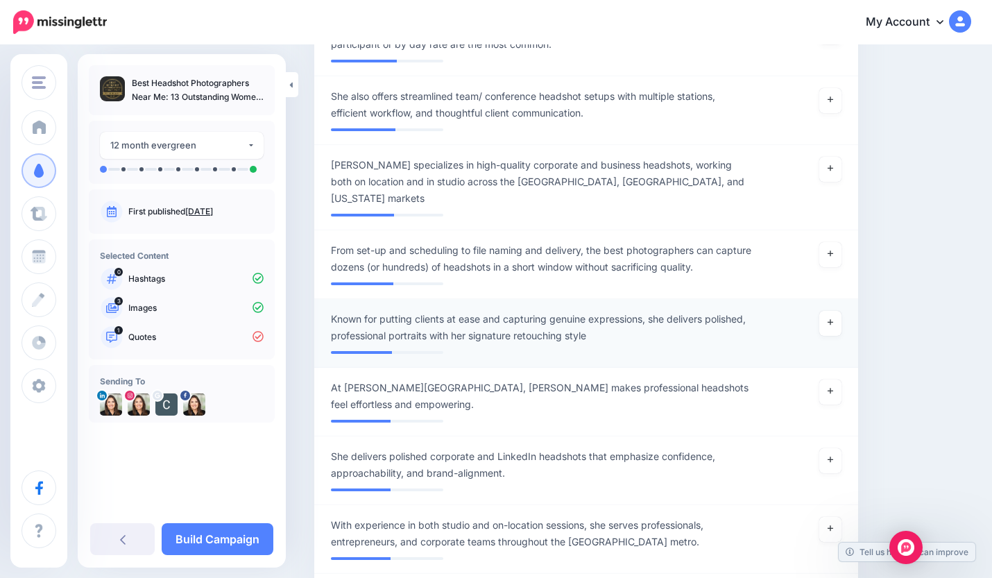
scroll to position [2326, 0]
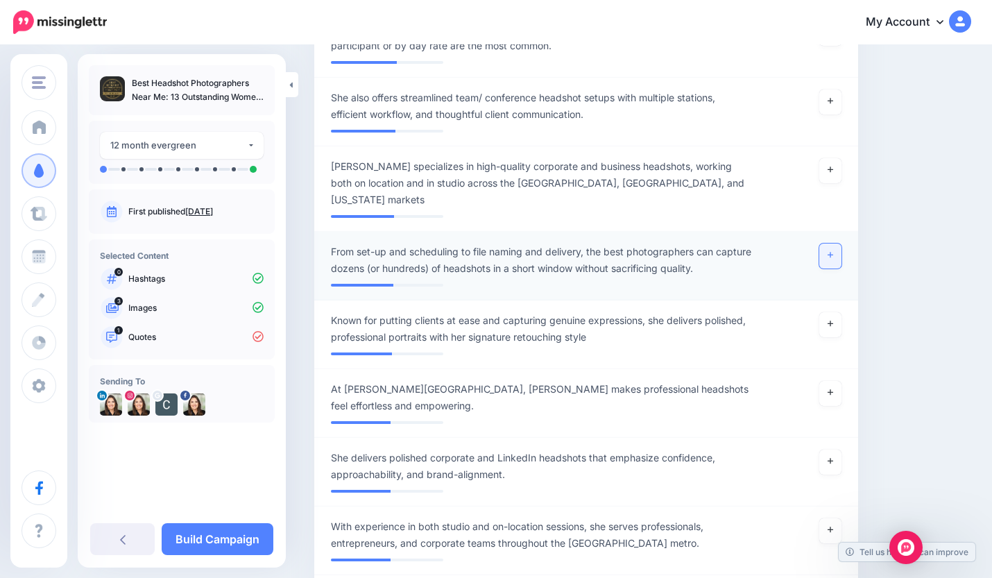
click at [830, 252] on icon at bounding box center [830, 255] width 6 height 6
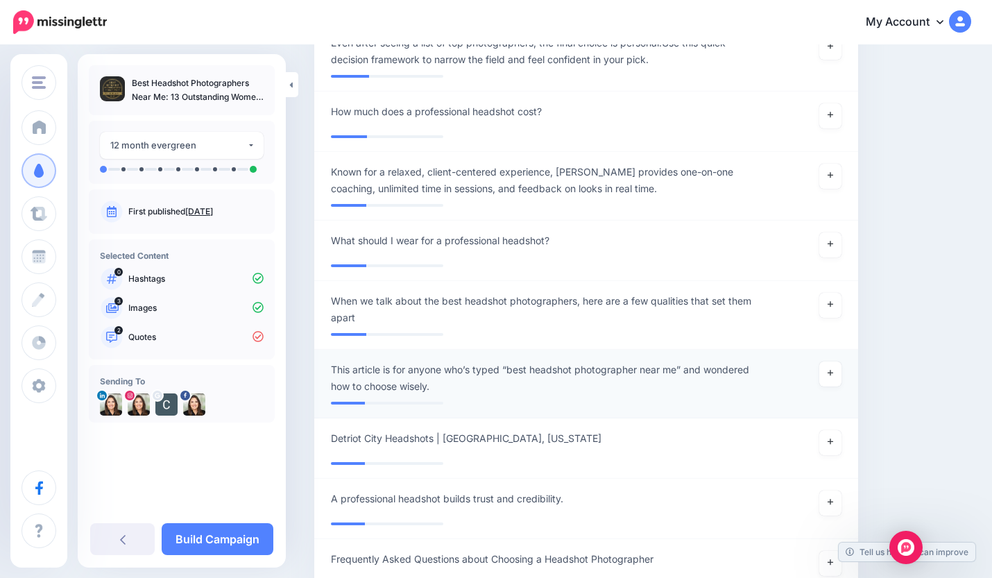
scroll to position [4610, 0]
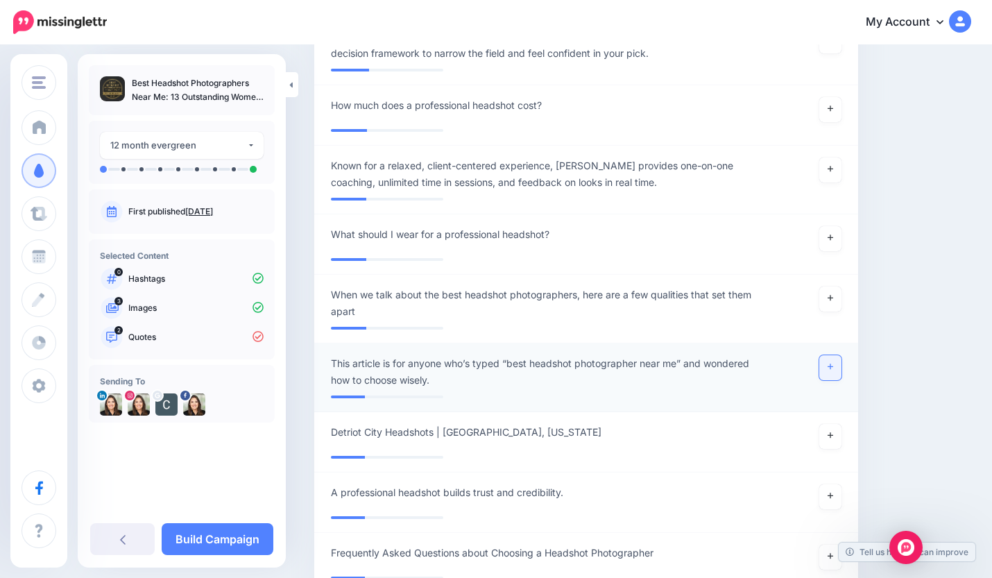
click at [831, 364] on icon at bounding box center [830, 367] width 6 height 6
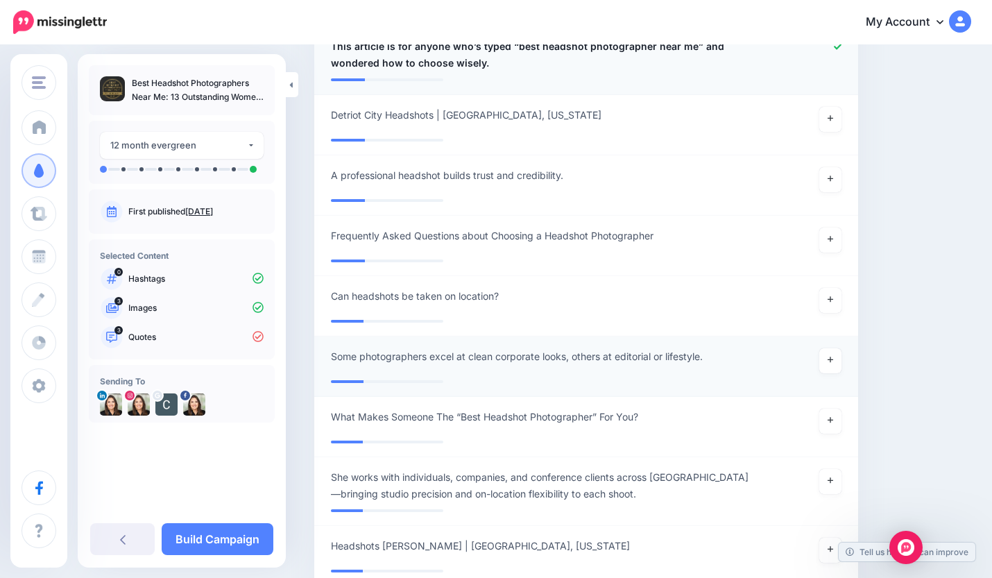
scroll to position [4931, 0]
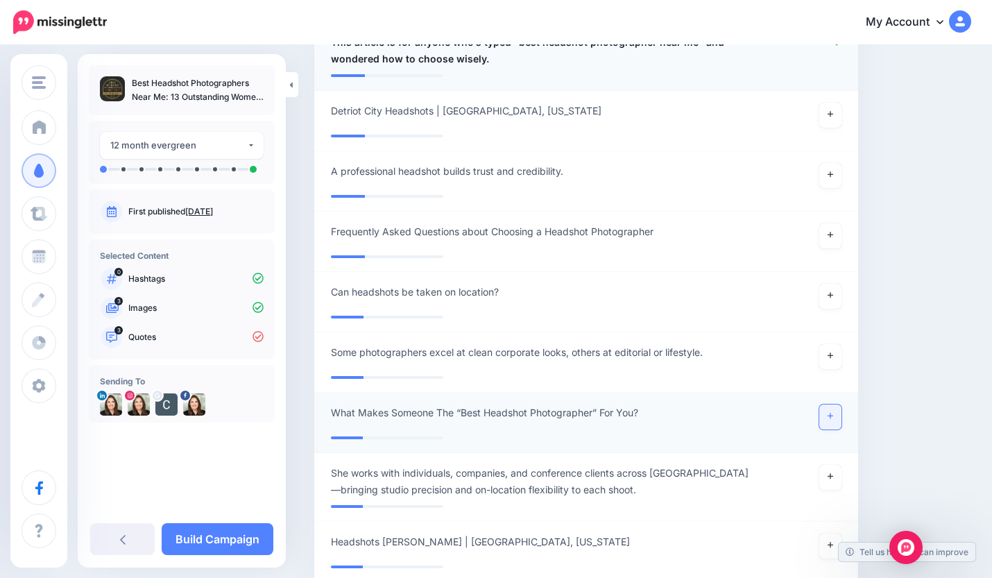
click at [832, 412] on icon at bounding box center [830, 416] width 6 height 8
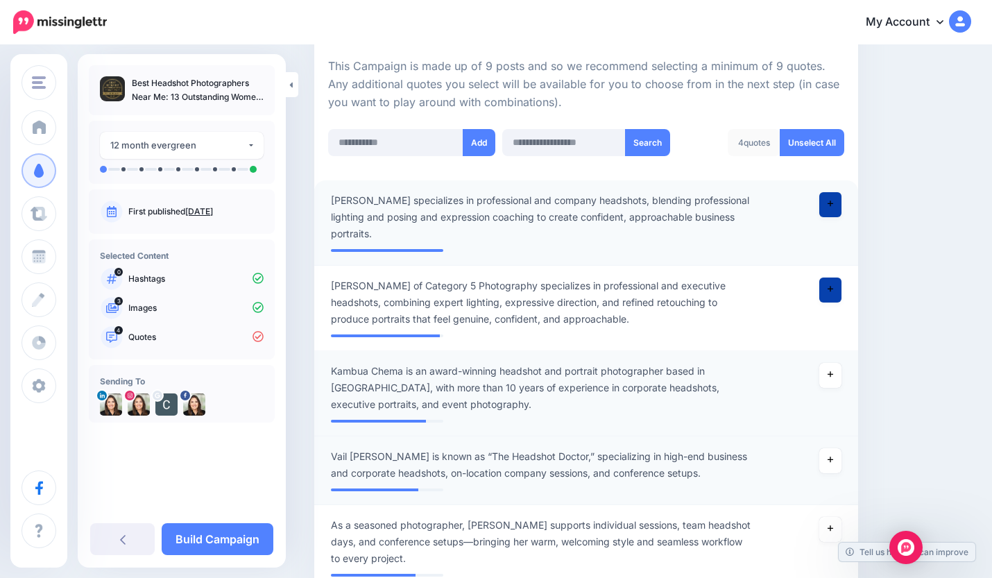
scroll to position [312, 0]
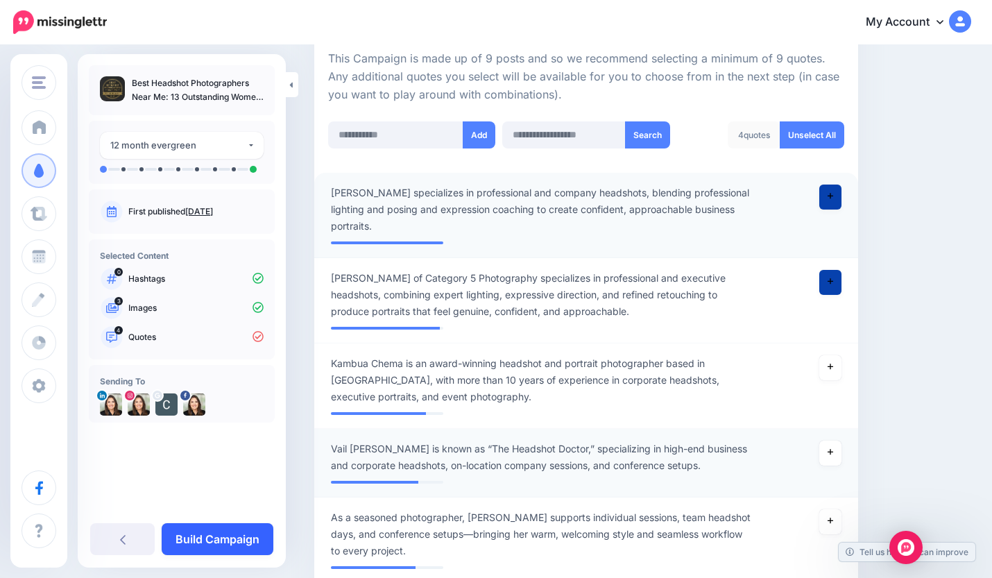
click at [223, 539] on link "Build Campaign" at bounding box center [218, 539] width 112 height 32
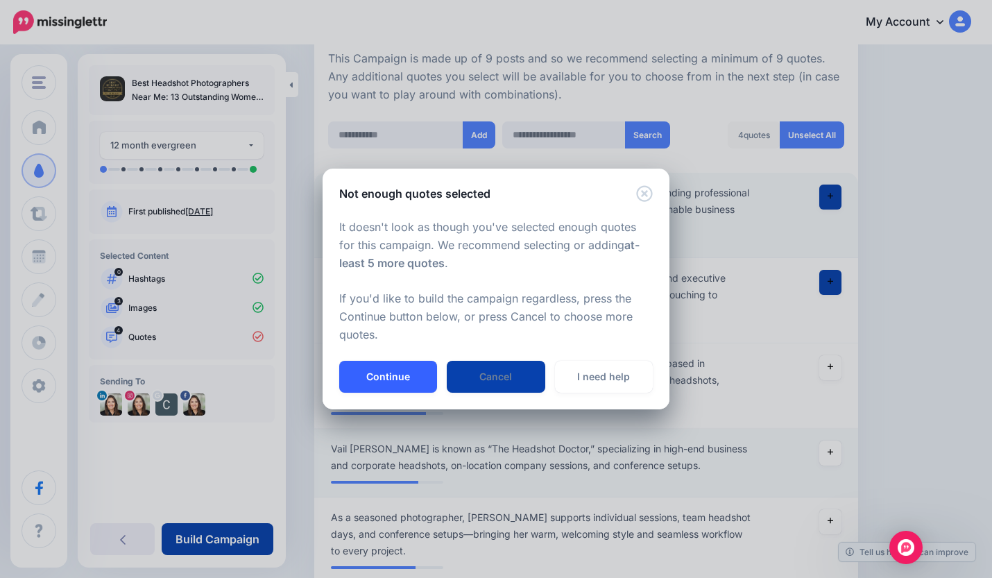
click at [388, 376] on button "Continue" at bounding box center [388, 377] width 98 height 32
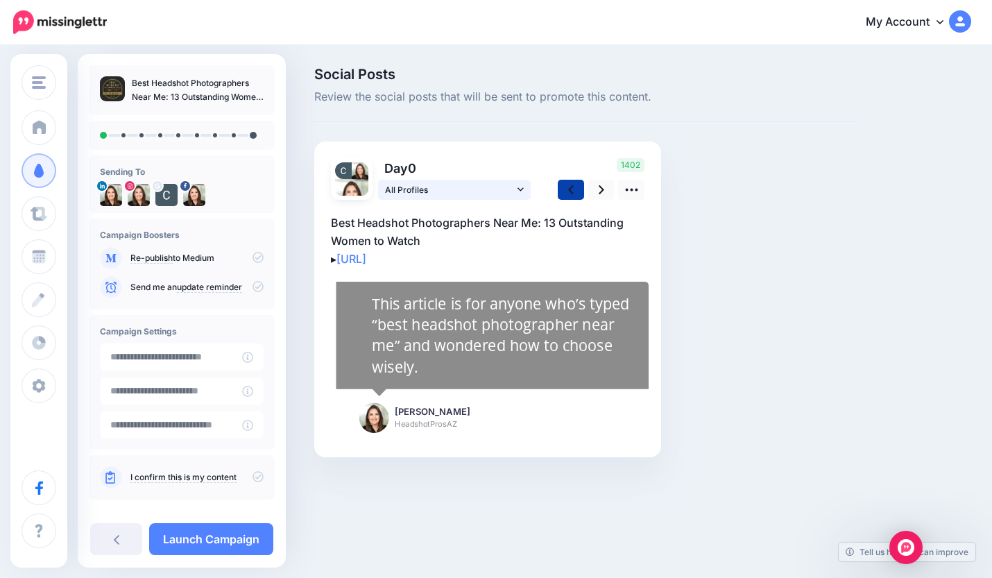
click at [519, 189] on icon at bounding box center [520, 189] width 6 height 10
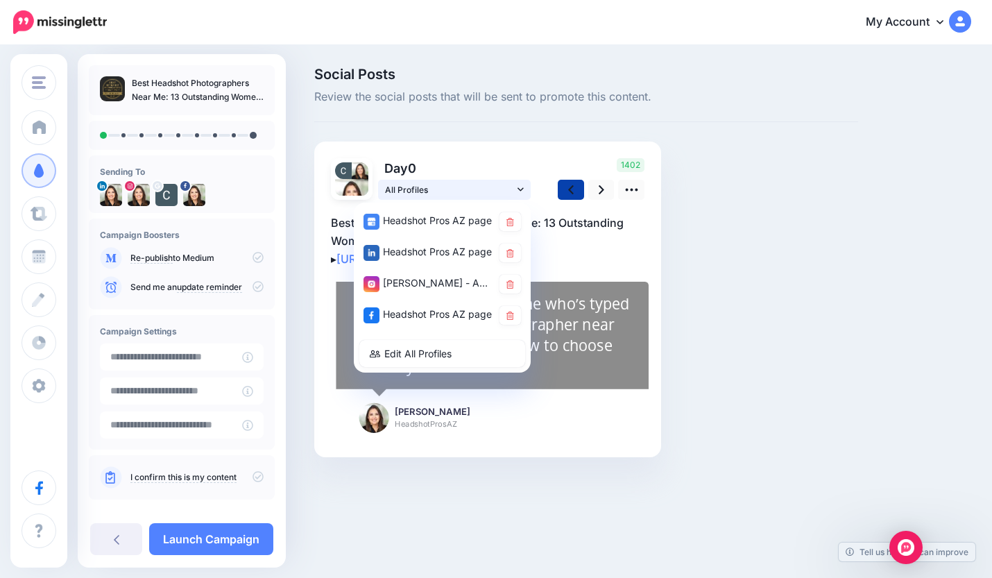
click at [518, 187] on icon at bounding box center [520, 189] width 6 height 10
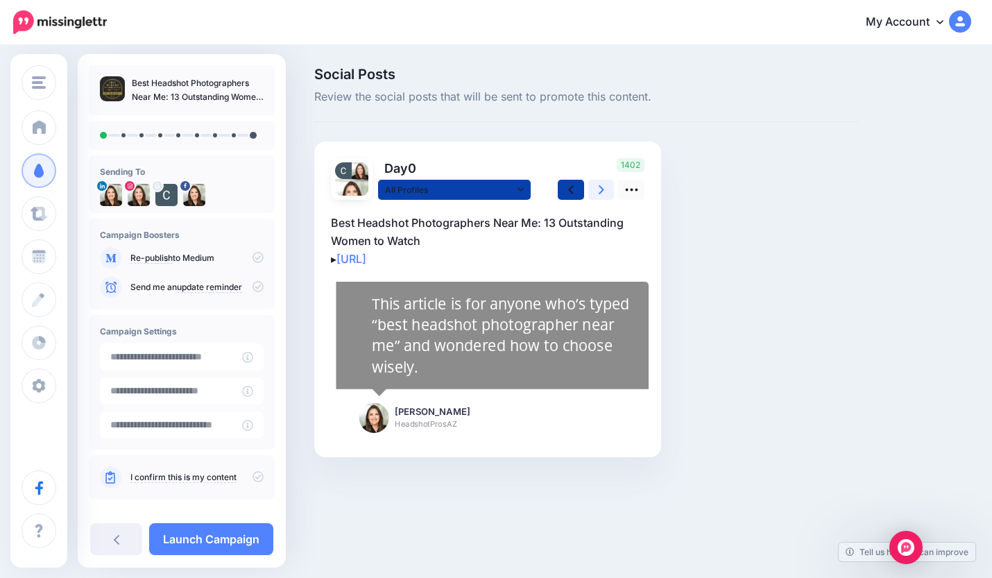
click at [599, 185] on icon at bounding box center [602, 189] width 6 height 15
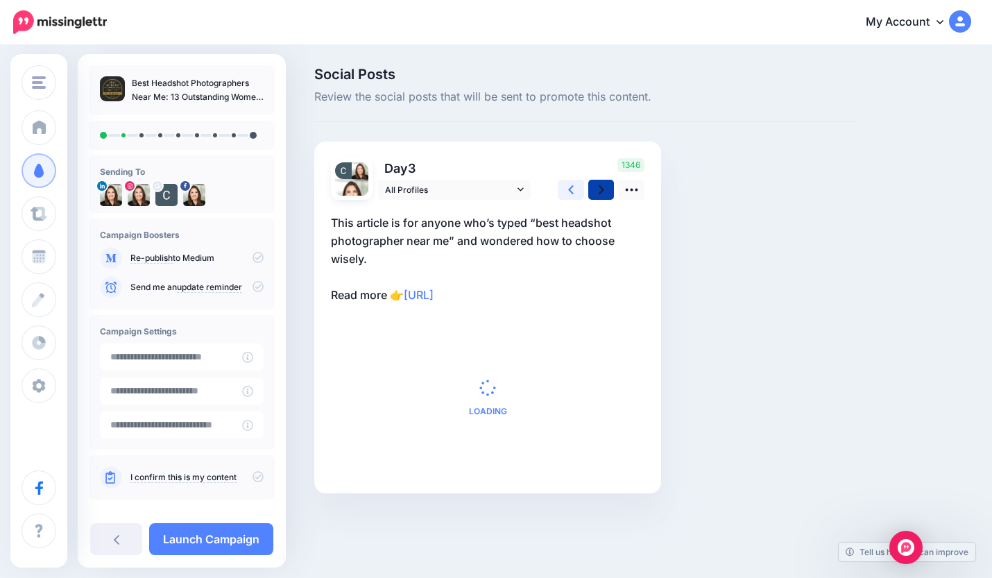
click at [572, 188] on icon at bounding box center [571, 189] width 6 height 15
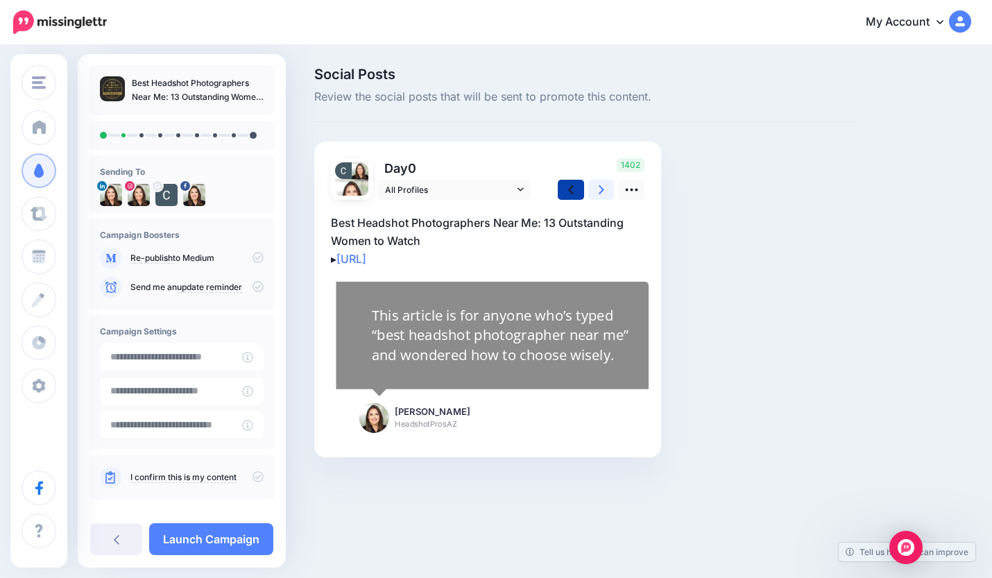
click at [602, 189] on icon at bounding box center [602, 189] width 6 height 9
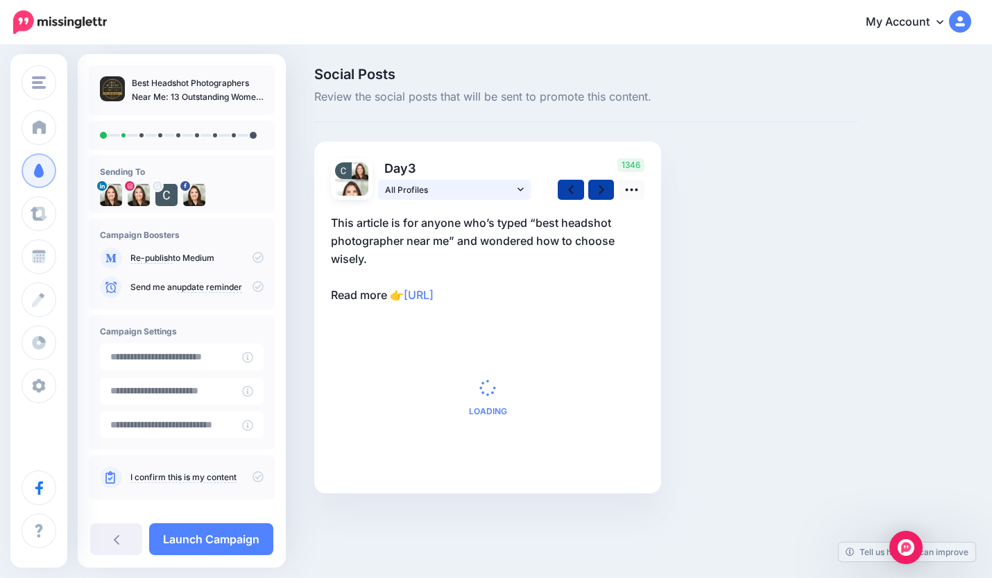
click at [524, 187] on link "All Profiles" at bounding box center [454, 190] width 153 height 20
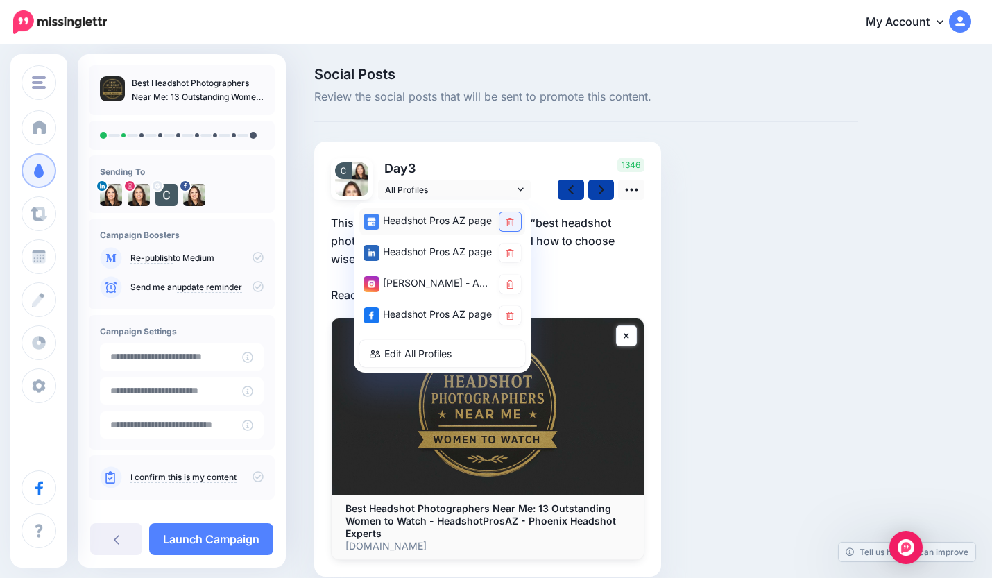
click at [509, 218] on icon at bounding box center [510, 222] width 8 height 8
click at [508, 315] on icon at bounding box center [510, 315] width 8 height 8
click at [510, 282] on icon at bounding box center [510, 284] width 8 height 8
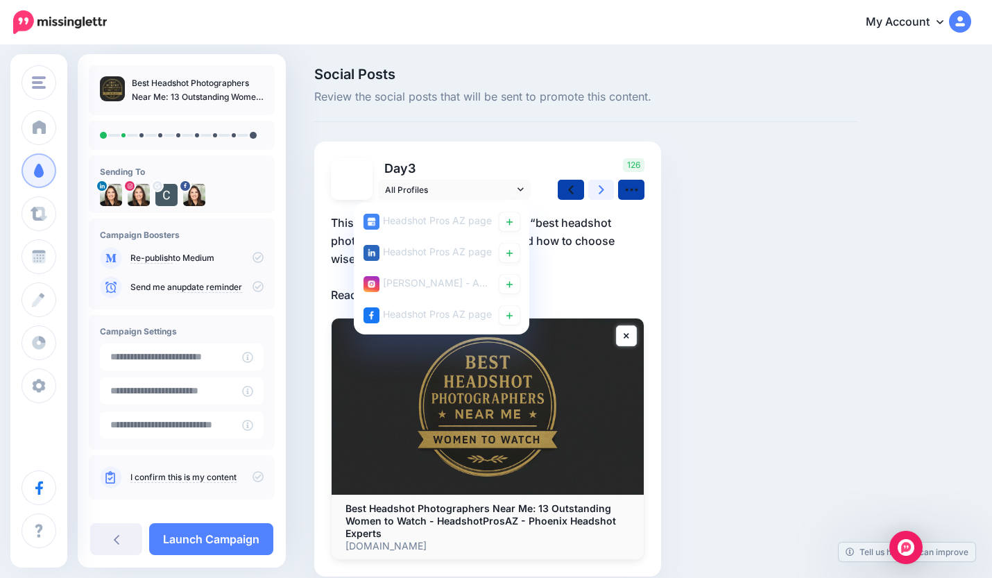
click at [602, 186] on icon at bounding box center [602, 189] width 6 height 15
